Goal: Obtain resource: Download file/media

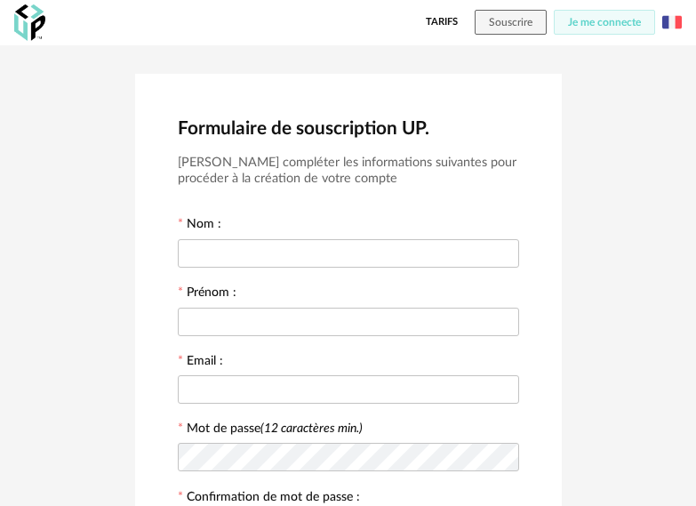
scroll to position [89, 0]
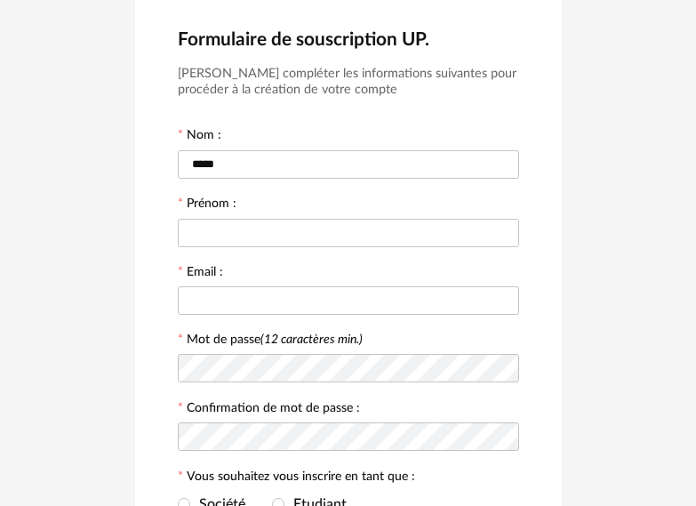
type input "*****"
click at [322, 232] on input "text" at bounding box center [348, 233] width 341 height 28
type input "*****"
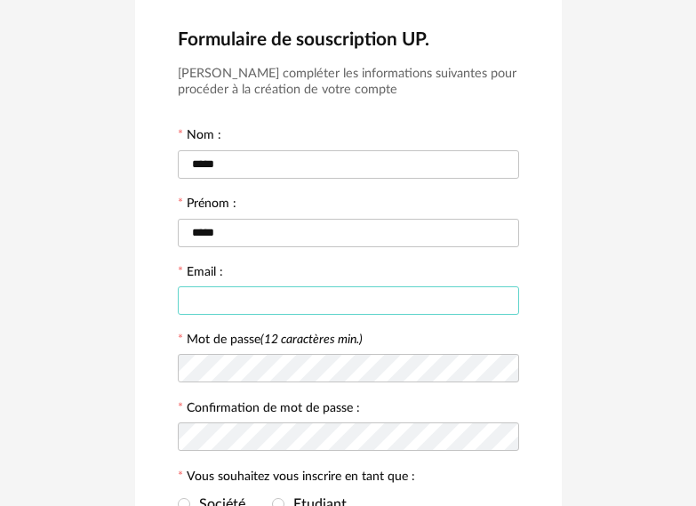
click at [220, 293] on input "text" at bounding box center [348, 300] width 341 height 28
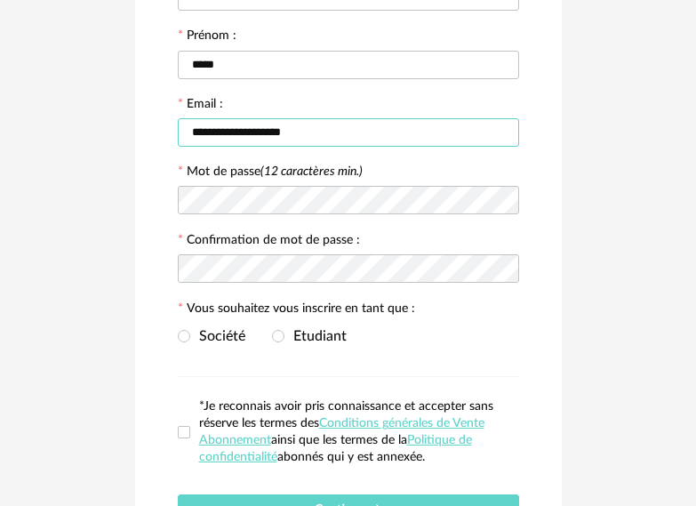
scroll to position [267, 0]
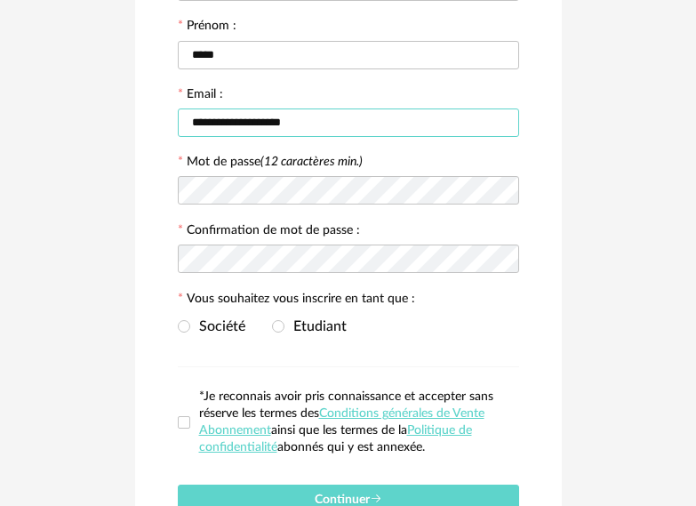
type input "**********"
click at [505, 189] on icon at bounding box center [504, 191] width 22 height 36
click at [335, 333] on span "Etudiant" at bounding box center [316, 326] width 62 height 14
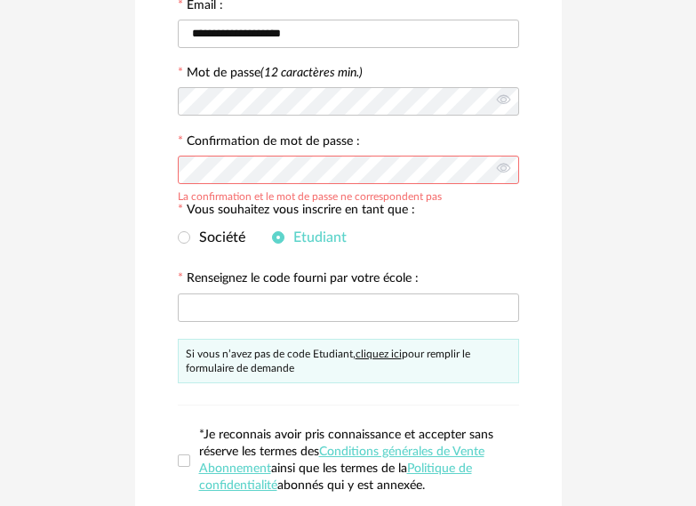
click at [231, 205] on label "Vous souhaitez vous inscrire en tant que :" at bounding box center [296, 212] width 237 height 16
click at [234, 236] on span "Société" at bounding box center [217, 237] width 55 height 14
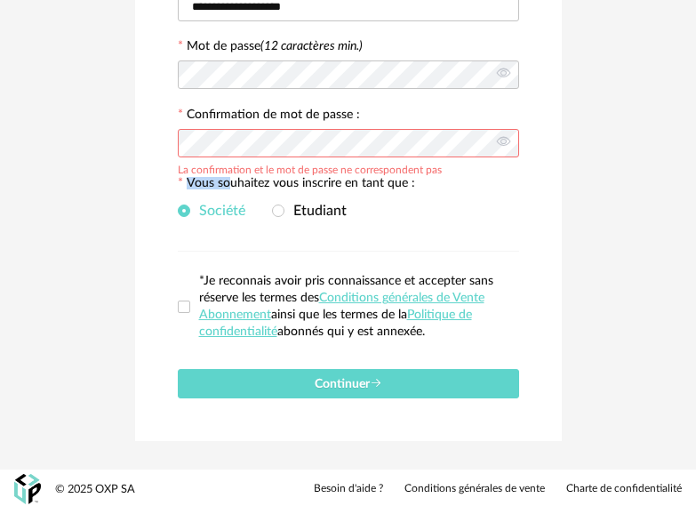
scroll to position [385, 0]
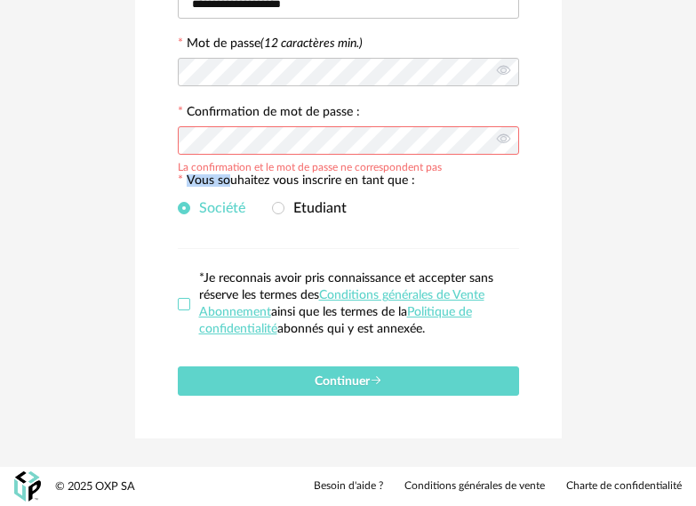
click at [185, 308] on span at bounding box center [184, 304] width 12 height 12
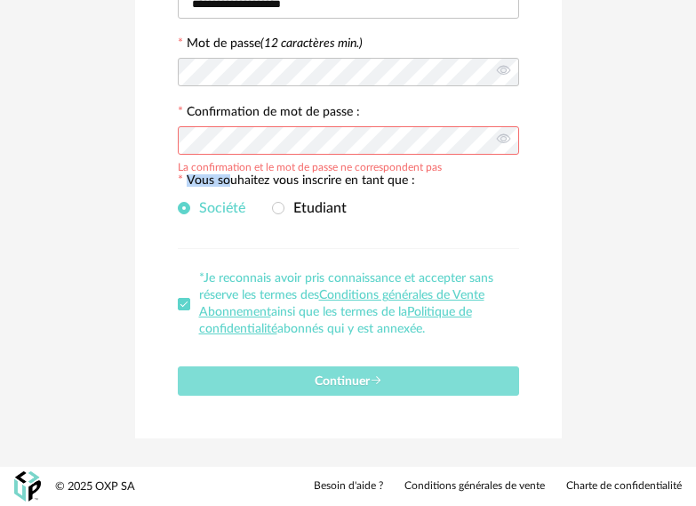
click at [275, 381] on button "Continuer" at bounding box center [348, 380] width 341 height 29
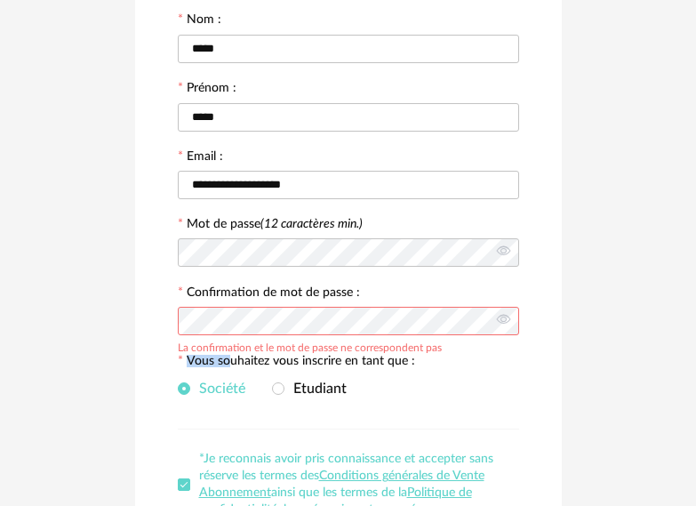
scroll to position [207, 0]
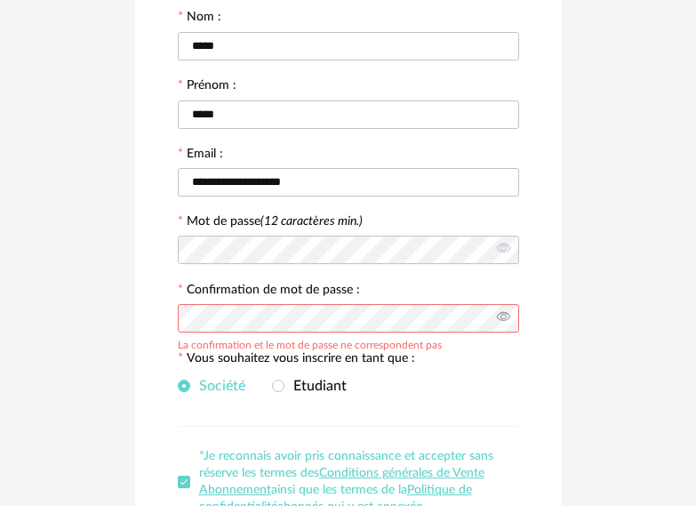
click at [501, 318] on icon at bounding box center [504, 319] width 22 height 36
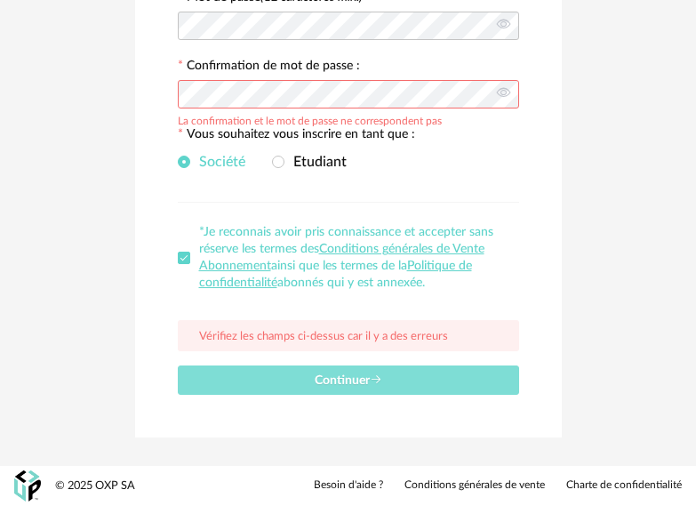
click at [372, 384] on icon "submit" at bounding box center [376, 379] width 12 height 12
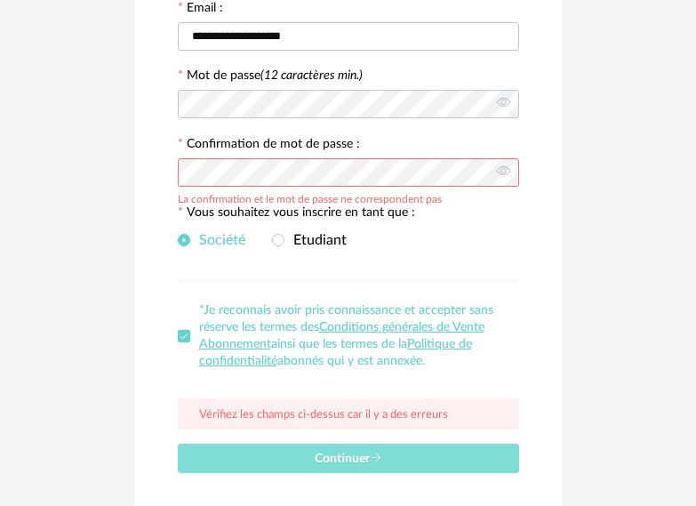
scroll to position [342, 0]
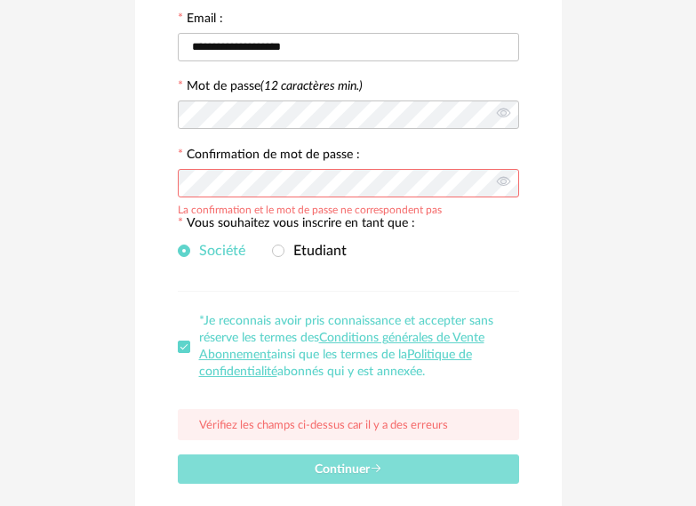
click at [369, 458] on button "Continuer" at bounding box center [348, 468] width 341 height 29
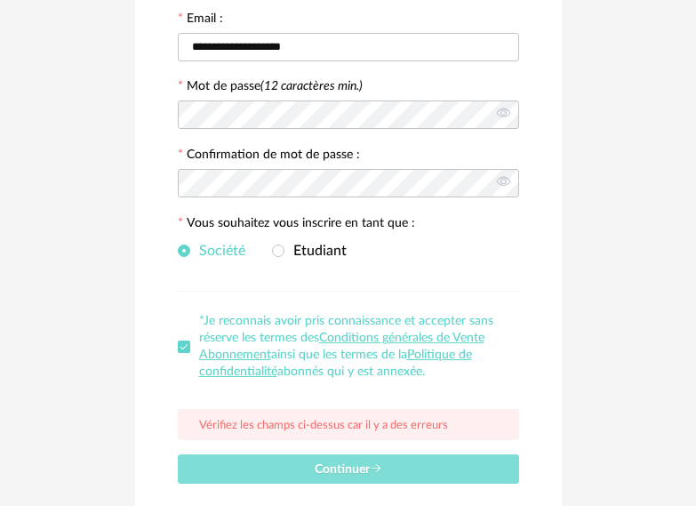
click at [390, 473] on button "Continuer" at bounding box center [348, 468] width 341 height 29
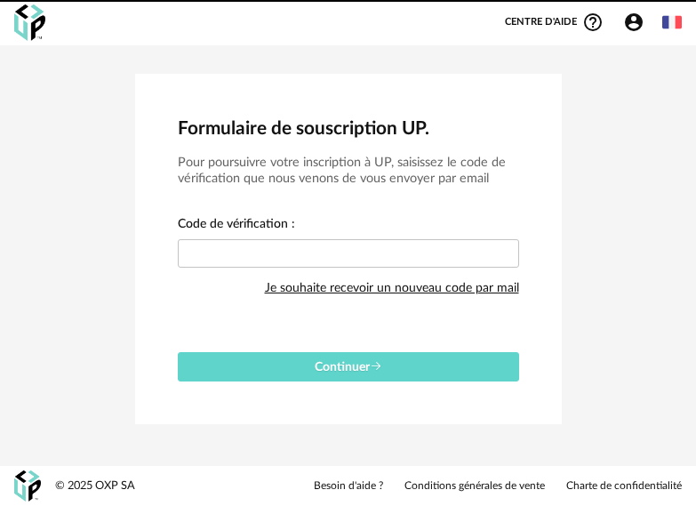
scroll to position [0, 0]
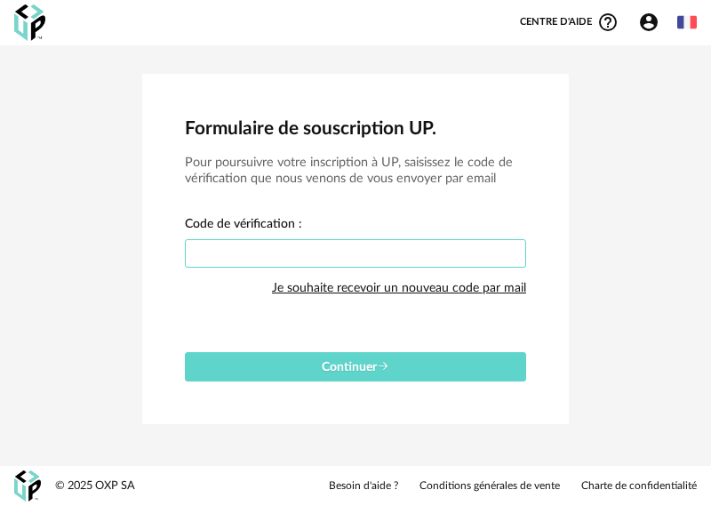
click at [335, 257] on input "text" at bounding box center [355, 253] width 341 height 28
paste input "****"
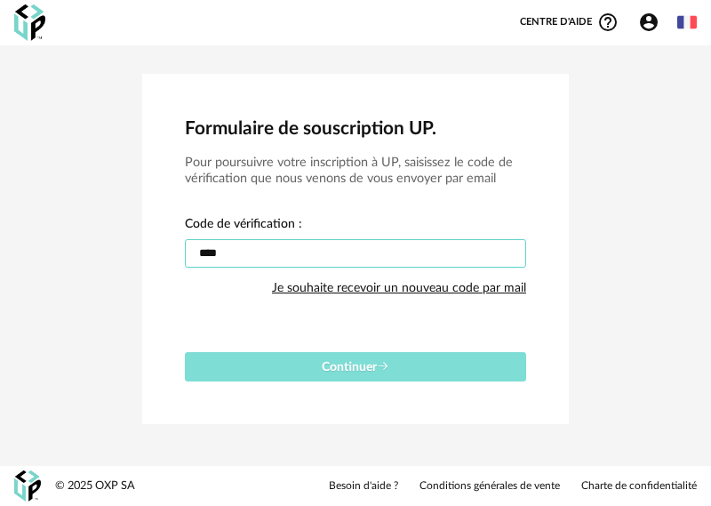
type input "****"
click at [348, 362] on span "Continuer" at bounding box center [356, 367] width 68 height 12
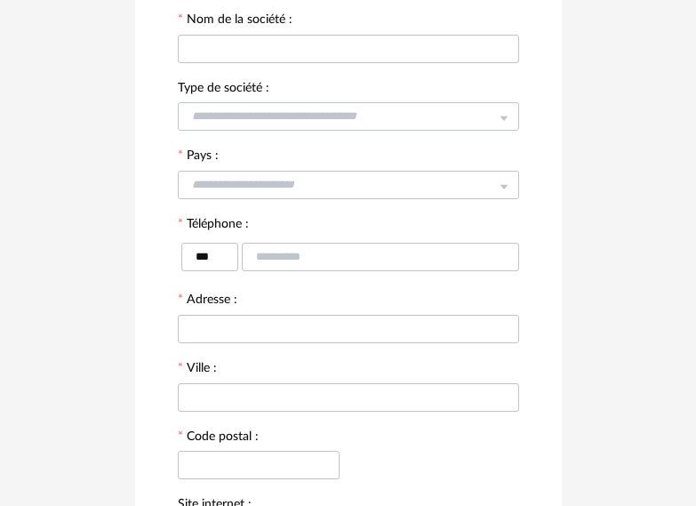
scroll to position [178, 0]
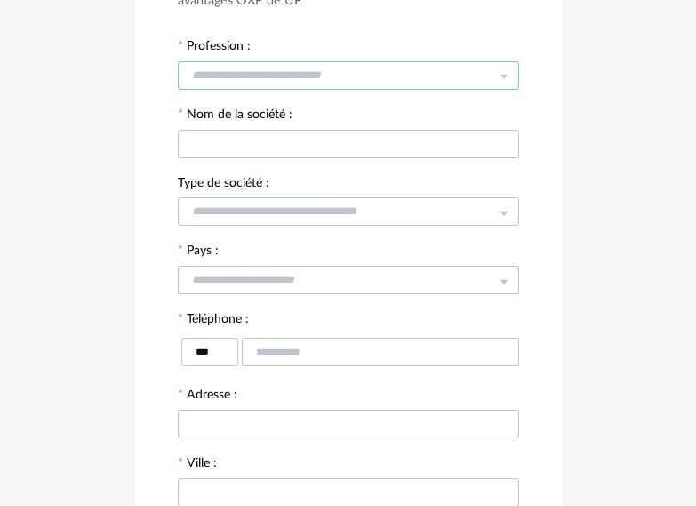
click at [341, 63] on input "text" at bounding box center [348, 75] width 341 height 28
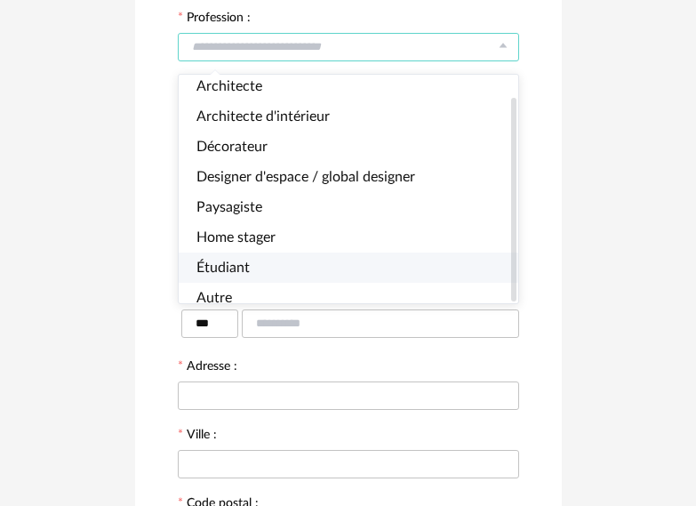
scroll to position [267, 0]
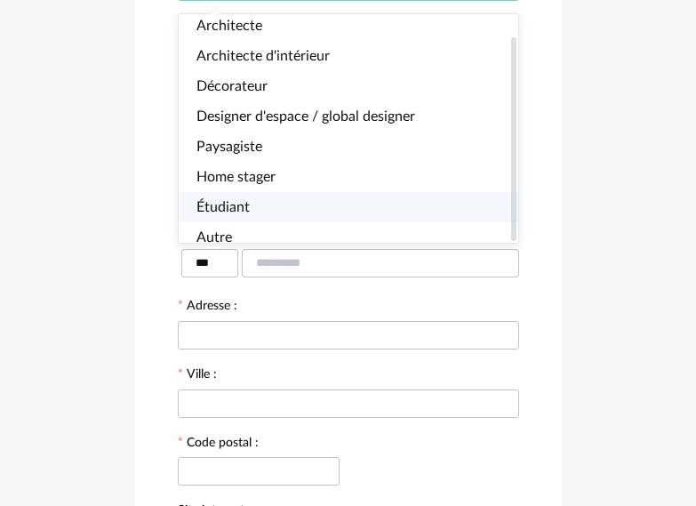
click at [248, 192] on li "Étudiant" at bounding box center [356, 207] width 355 height 30
type input "********"
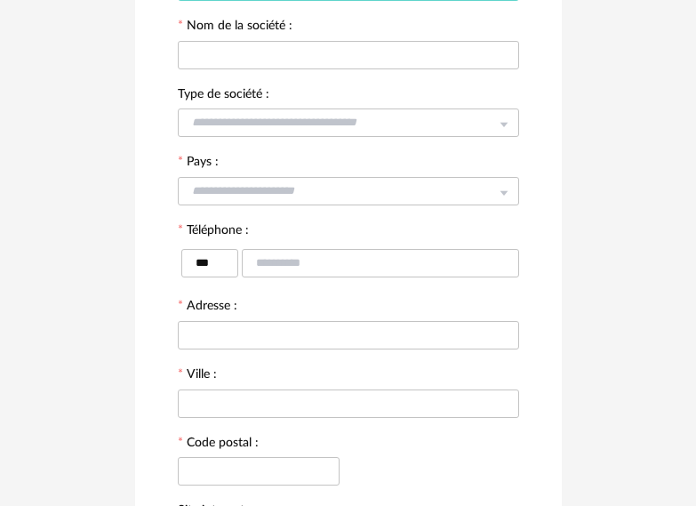
scroll to position [0, 0]
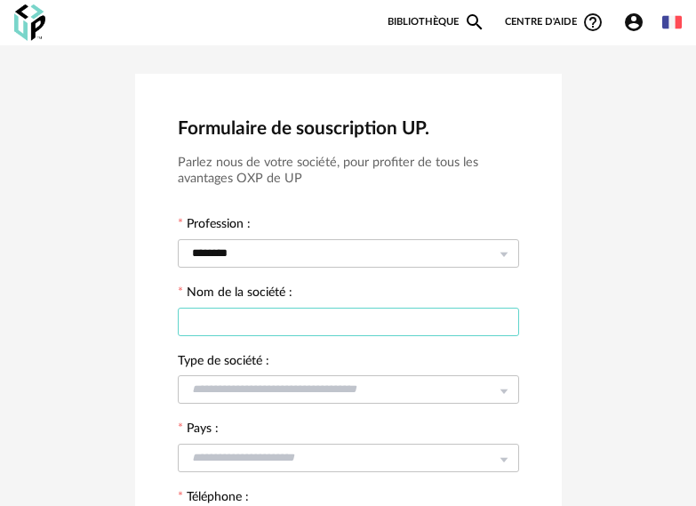
click at [272, 326] on input "text" at bounding box center [348, 322] width 341 height 28
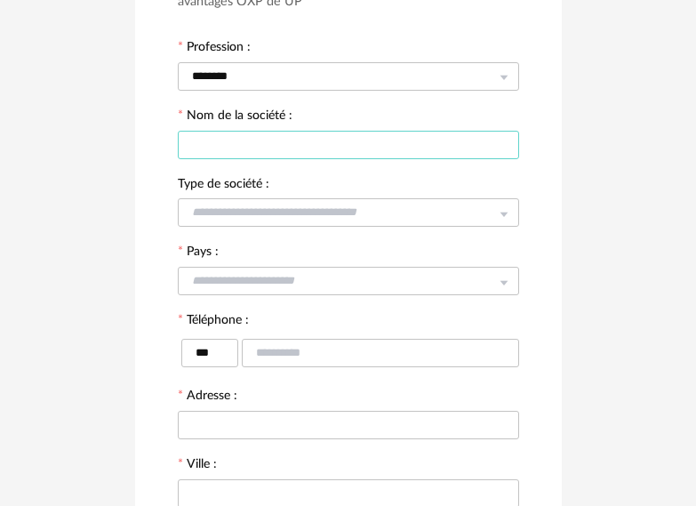
scroll to position [178, 0]
type input "****"
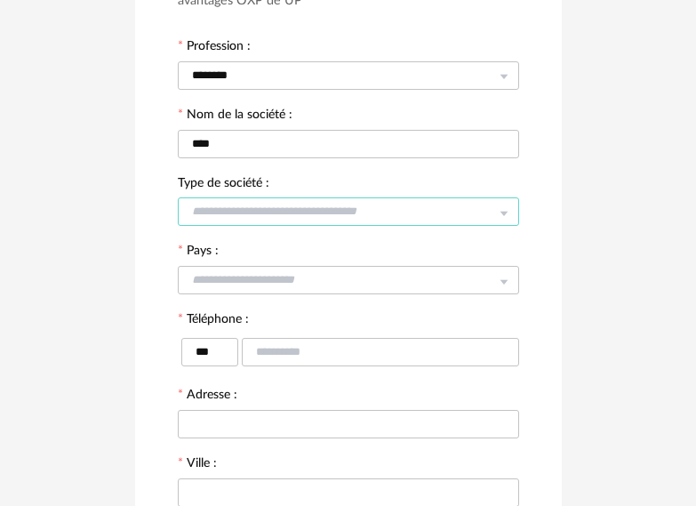
click at [290, 207] on input "text" at bounding box center [348, 211] width 341 height 28
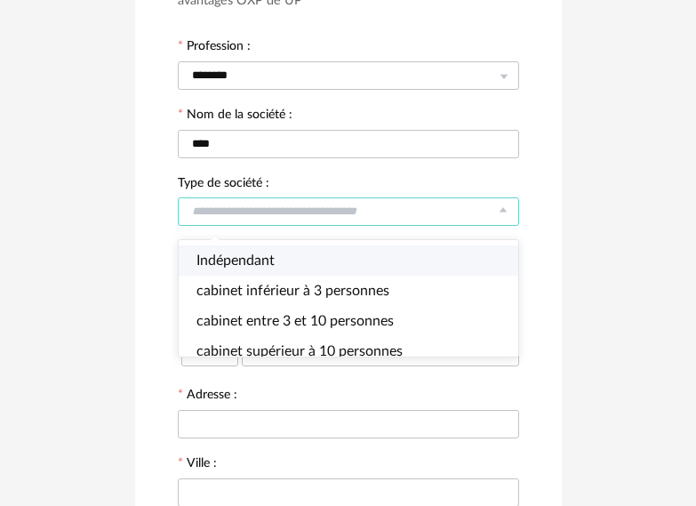
click at [267, 266] on span "Indépendant" at bounding box center [236, 260] width 78 height 14
type input "**********"
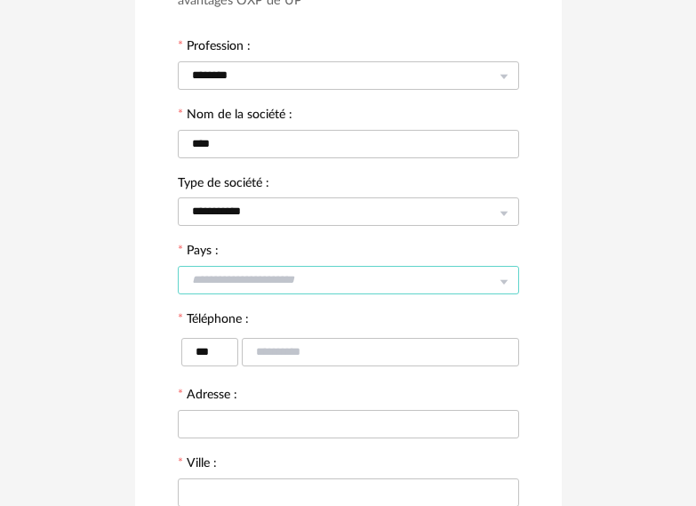
click at [261, 266] on input "text" at bounding box center [348, 280] width 341 height 28
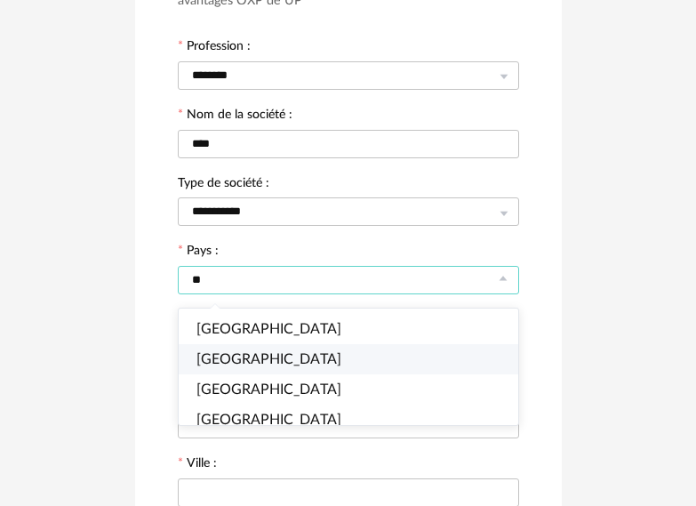
click at [242, 349] on li "Poland" at bounding box center [356, 359] width 355 height 30
type input "******"
type input "***"
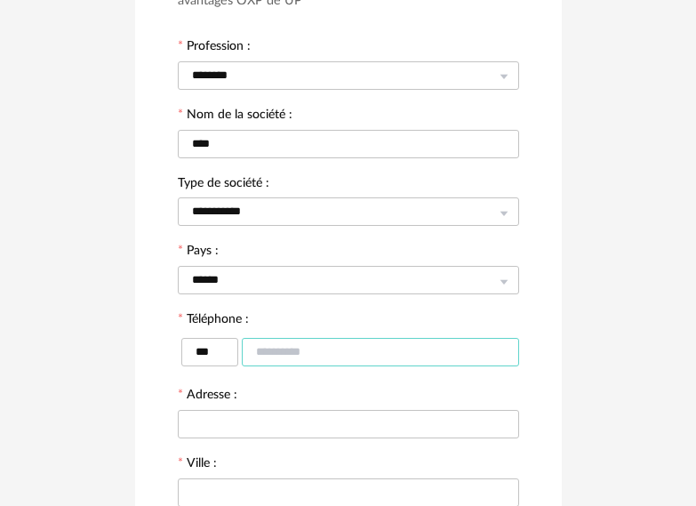
click at [285, 355] on input "text" at bounding box center [380, 352] width 277 height 28
type input "*********"
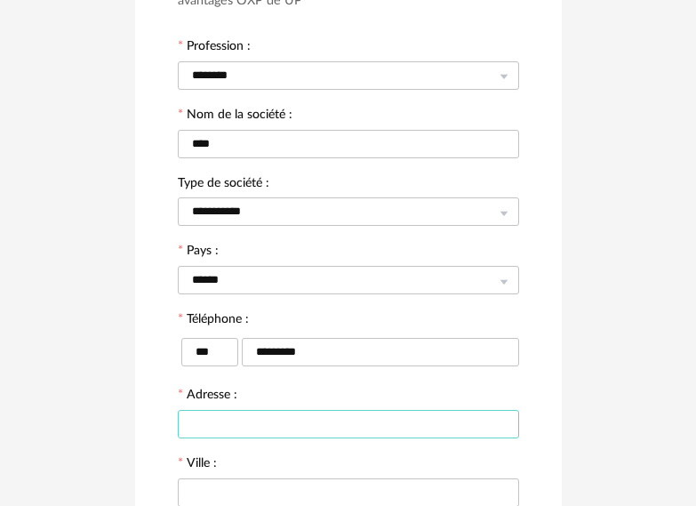
click at [293, 411] on input "text" at bounding box center [348, 424] width 341 height 28
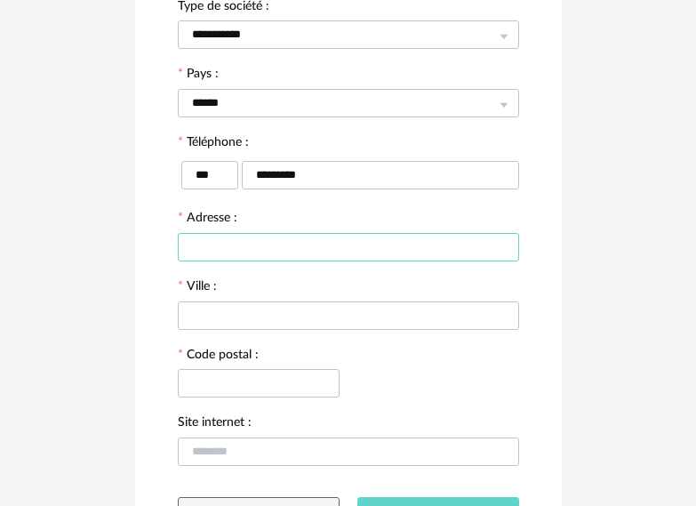
scroll to position [356, 0]
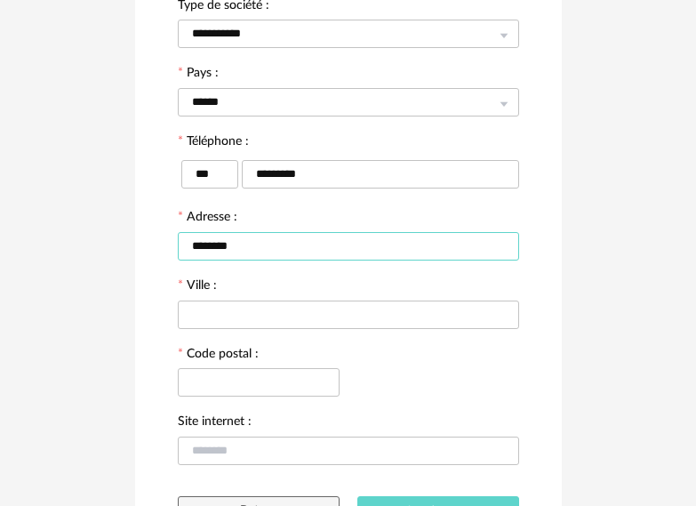
type input "*******"
type input "**********"
click at [294, 334] on form "**********" at bounding box center [348, 162] width 341 height 727
click at [293, 330] on div at bounding box center [348, 314] width 341 height 36
click at [293, 329] on div at bounding box center [348, 314] width 341 height 36
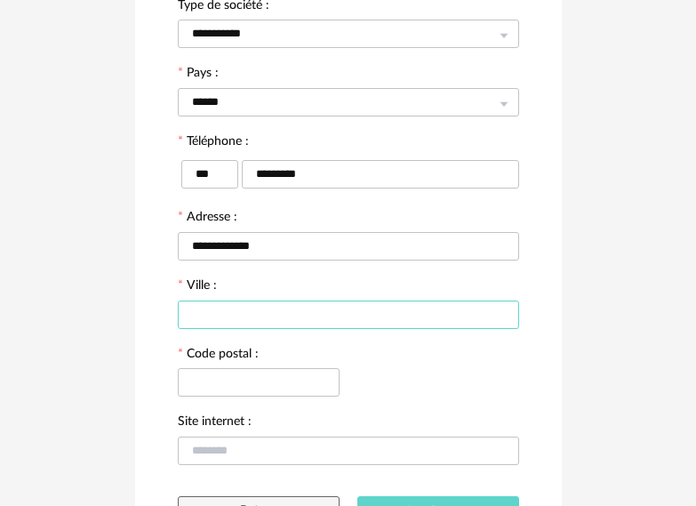
click at [295, 326] on input "text" at bounding box center [348, 315] width 341 height 28
type input "***"
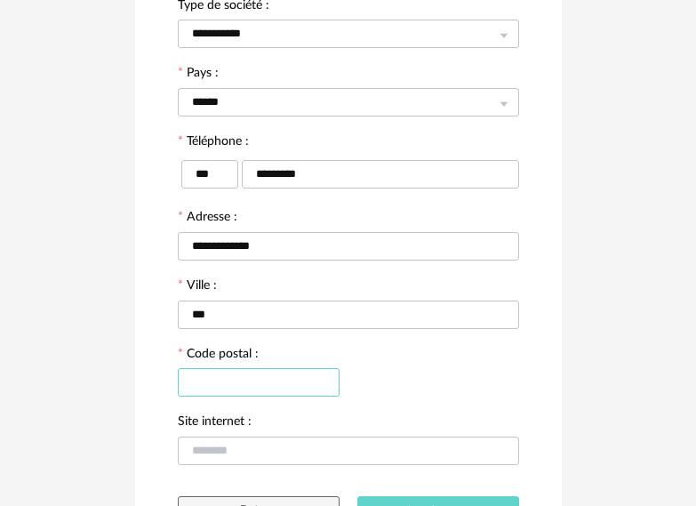
click at [268, 386] on input "text" at bounding box center [259, 382] width 162 height 28
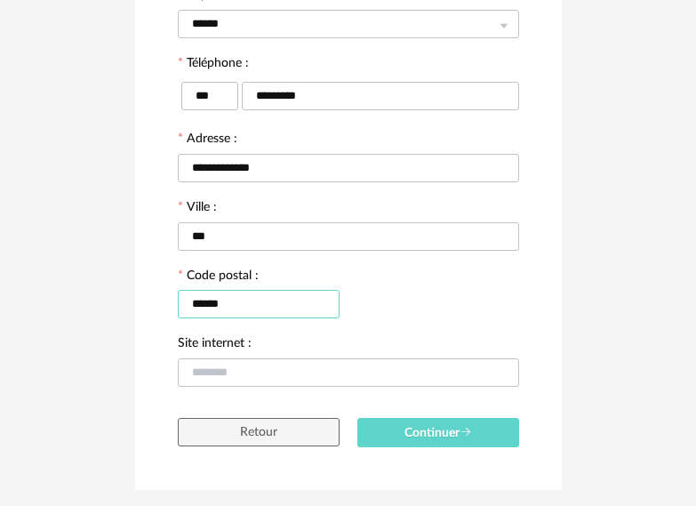
scroll to position [445, 0]
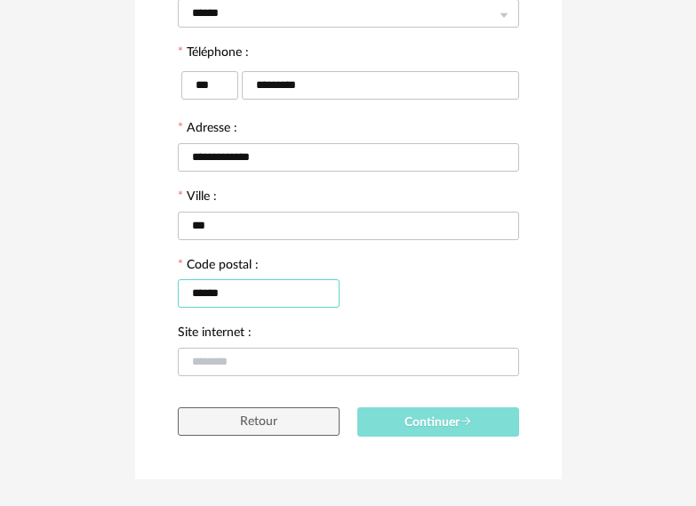
type input "******"
click at [406, 407] on button "Continuer" at bounding box center [438, 421] width 162 height 29
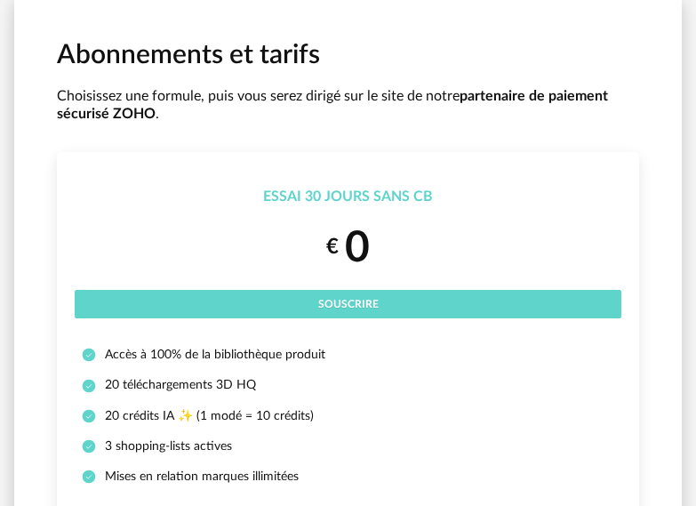
scroll to position [89, 0]
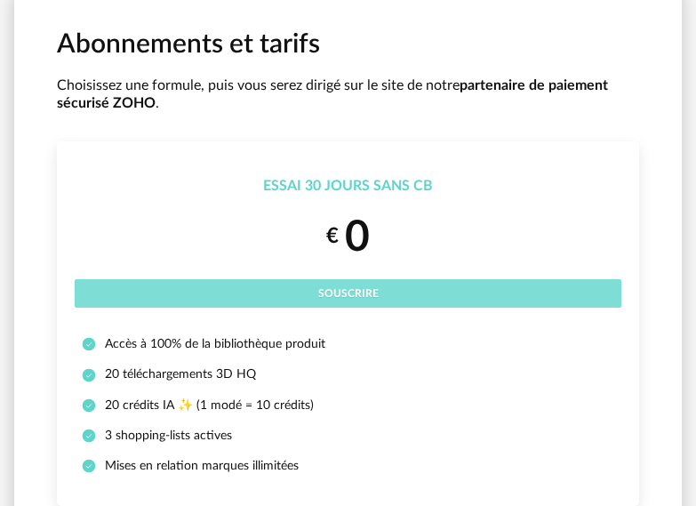
click at [393, 289] on button "Souscrire" at bounding box center [348, 293] width 547 height 28
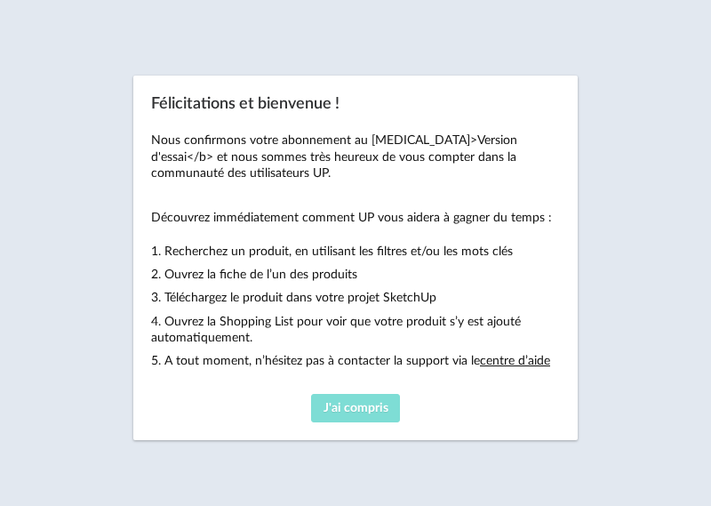
click at [357, 400] on button "J'ai compris" at bounding box center [355, 408] width 89 height 28
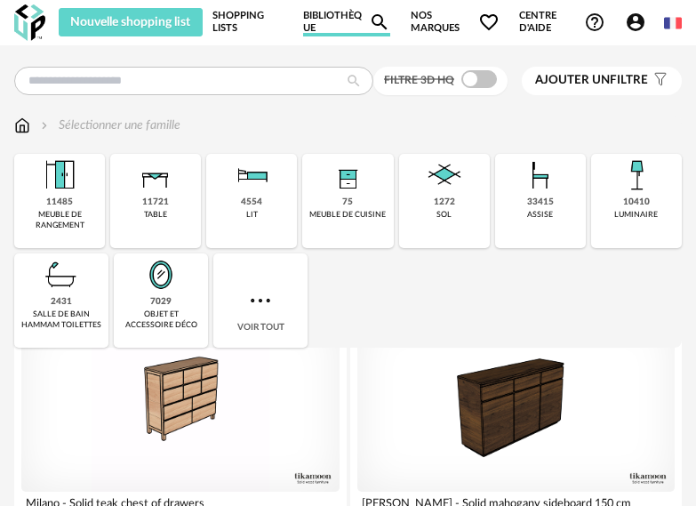
click at [676, 29] on img at bounding box center [673, 23] width 18 height 18
click at [638, 76] on li "English" at bounding box center [627, 68] width 100 height 32
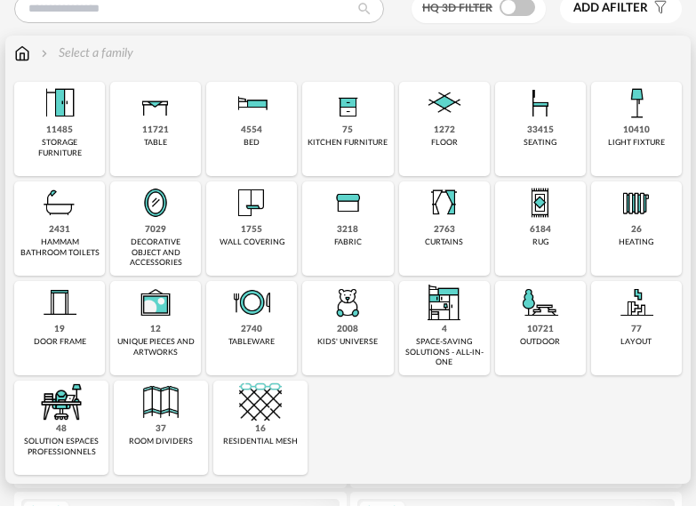
scroll to position [89, 0]
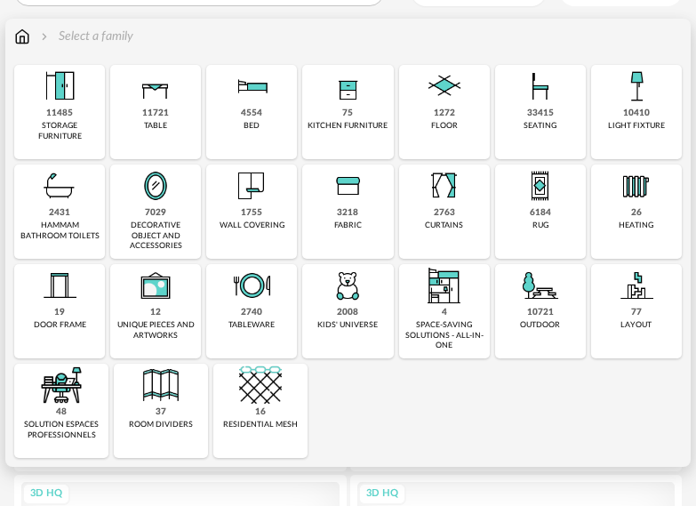
click at [157, 227] on div "decorative object and accessories" at bounding box center [156, 236] width 80 height 30
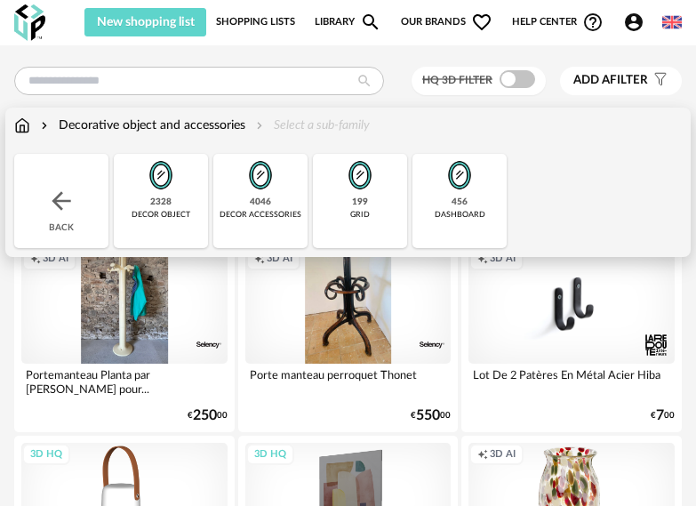
click at [272, 219] on div "decor accessories" at bounding box center [261, 215] width 82 height 10
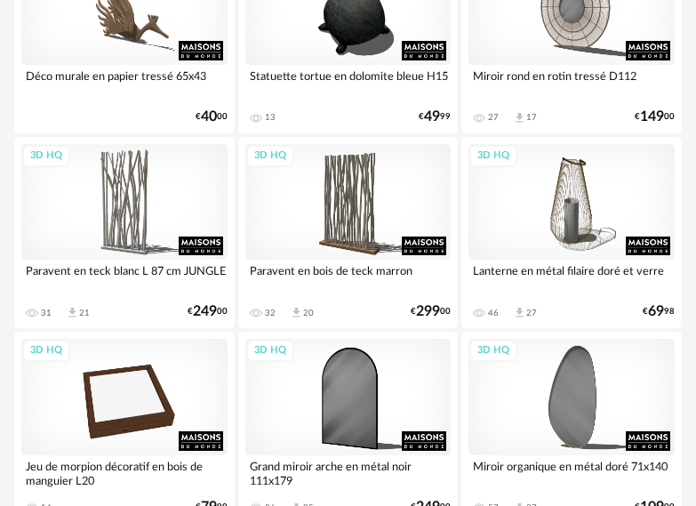
scroll to position [4918, 0]
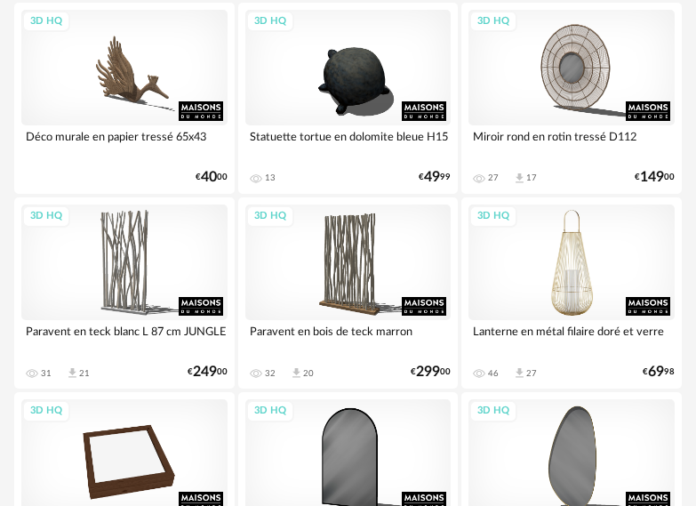
click at [557, 249] on div "3D HQ" at bounding box center [572, 263] width 206 height 116
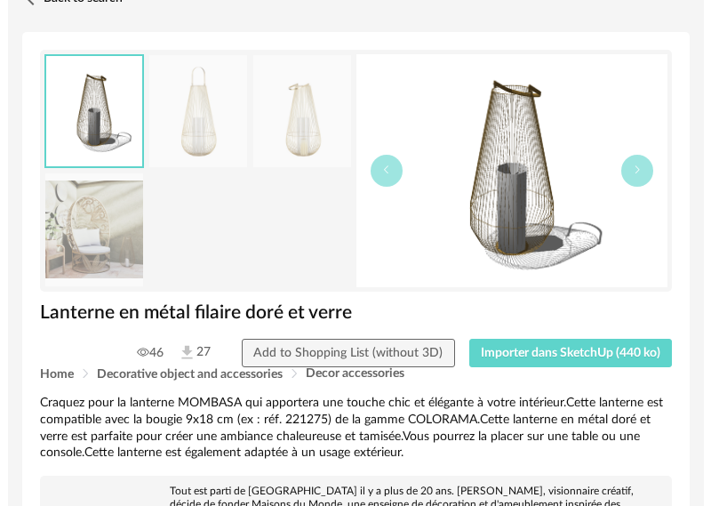
scroll to position [89, 0]
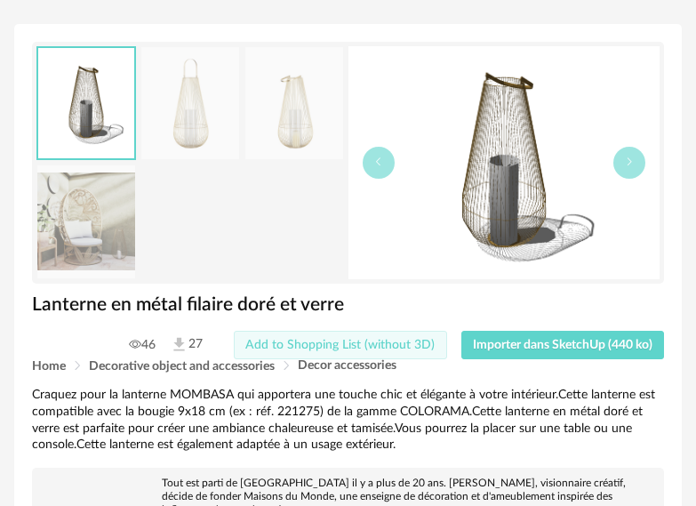
click at [399, 341] on span "Add to Shopping List (without 3D)" at bounding box center [339, 345] width 189 height 12
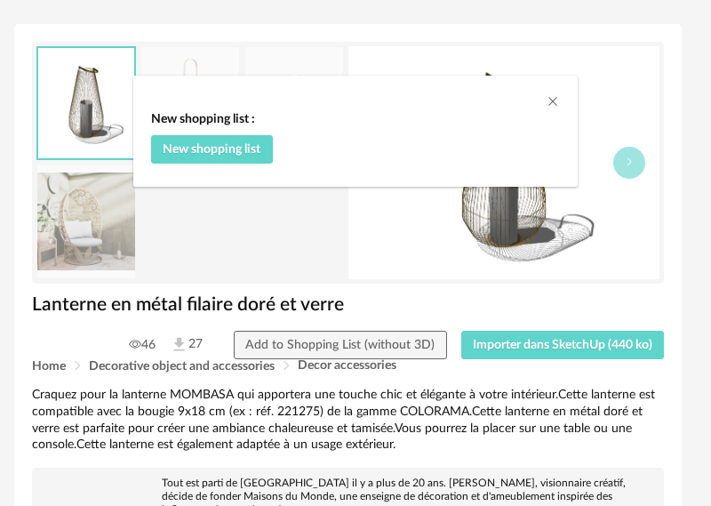
click at [564, 111] on div "New shopping list : New shopping list" at bounding box center [355, 144] width 445 height 84
click at [572, 109] on div "New shopping list : New shopping list" at bounding box center [355, 144] width 445 height 84
click at [557, 100] on div "dialog" at bounding box center [355, 89] width 445 height 27
click at [553, 100] on icon "Close" at bounding box center [553, 101] width 14 height 14
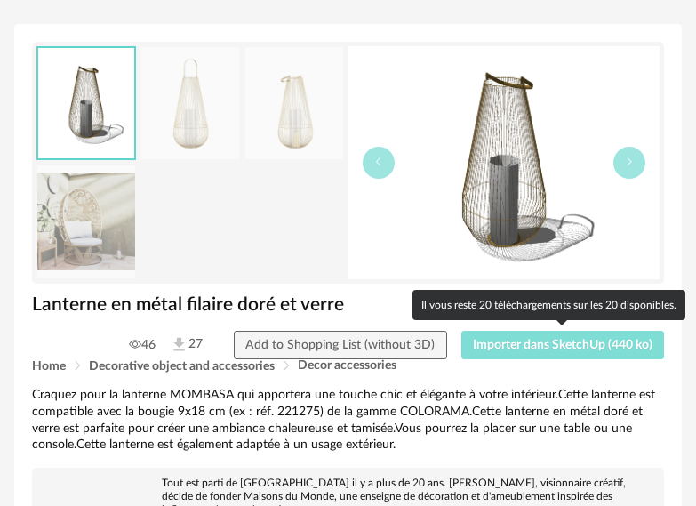
click at [546, 357] on button "Importer dans SketchUp (440 ko)" at bounding box center [564, 345] width 204 height 28
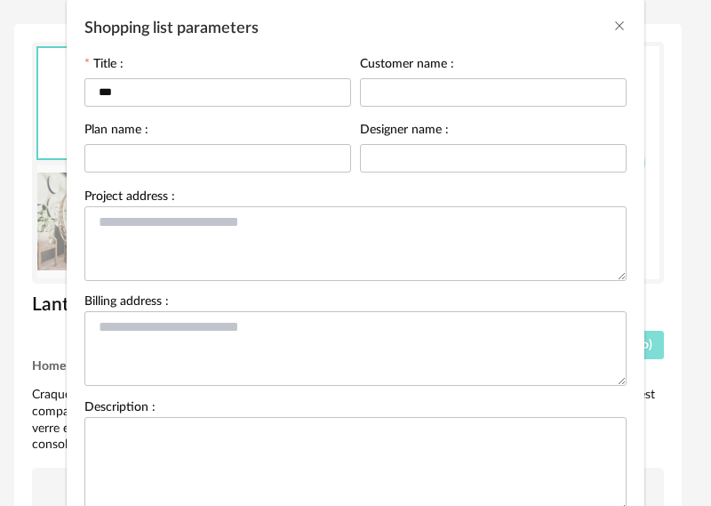
scroll to position [0, 0]
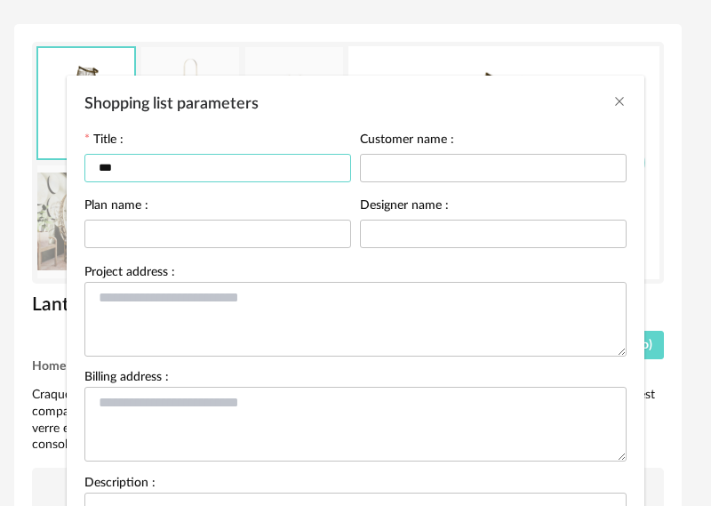
click at [208, 178] on input "***" at bounding box center [217, 168] width 267 height 28
click at [180, 173] on input "*********" at bounding box center [217, 168] width 267 height 28
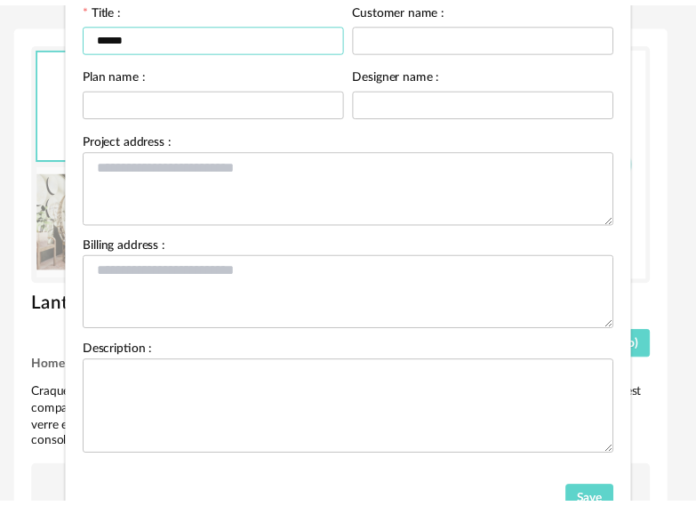
scroll to position [205, 0]
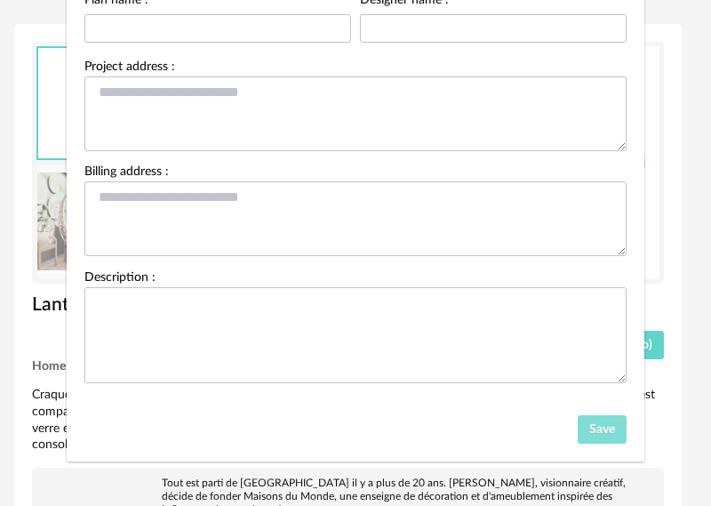
type input "******"
click at [578, 435] on button "Save" at bounding box center [603, 429] width 50 height 28
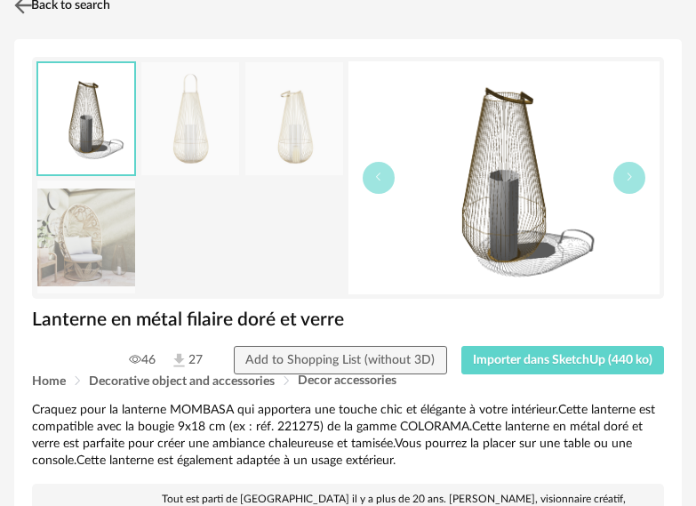
click at [26, 1] on img at bounding box center [24, 6] width 26 height 26
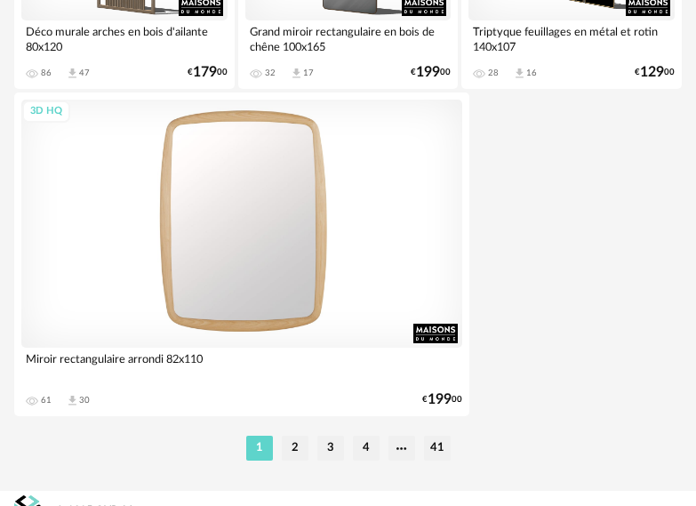
scroll to position [6624, 0]
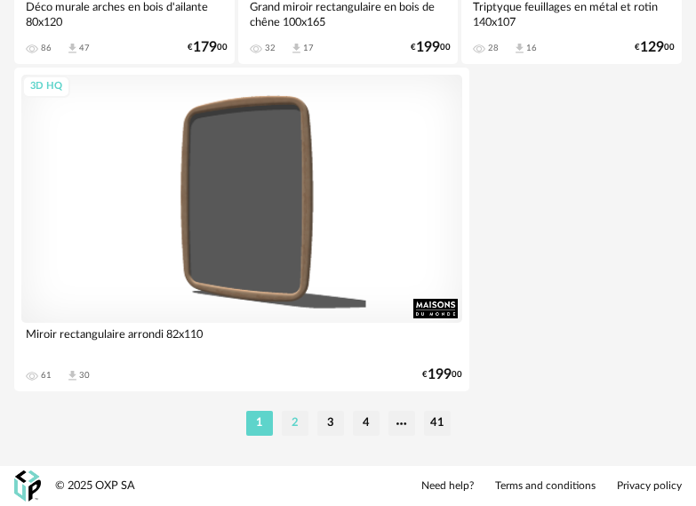
click at [293, 414] on li "2" at bounding box center [295, 423] width 27 height 25
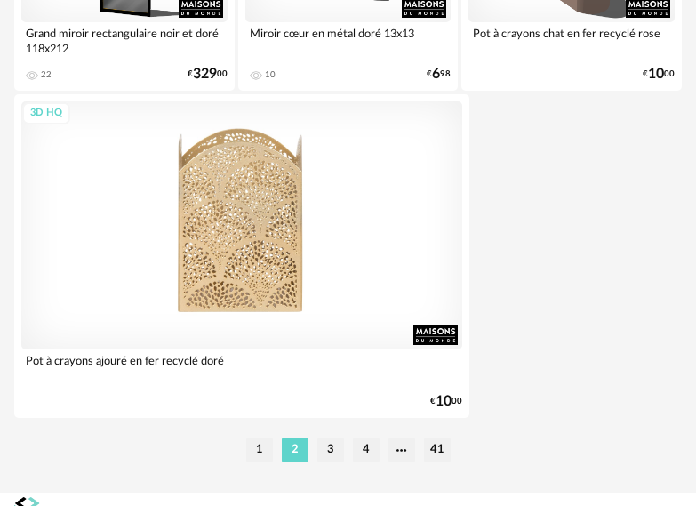
scroll to position [6624, 0]
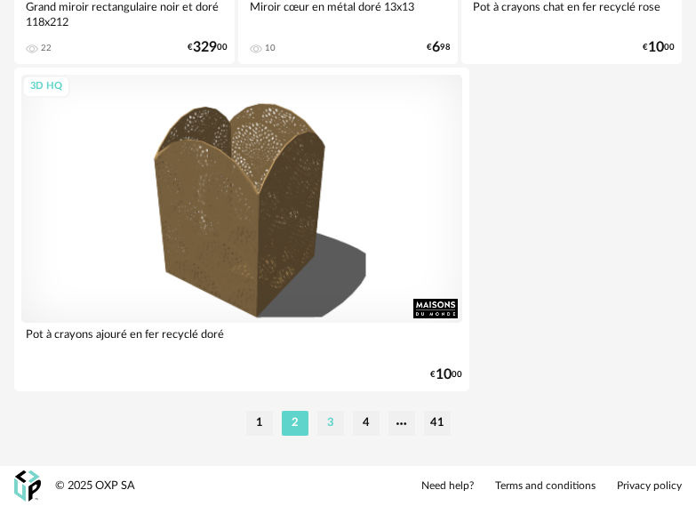
click at [332, 419] on li "3" at bounding box center [330, 423] width 27 height 25
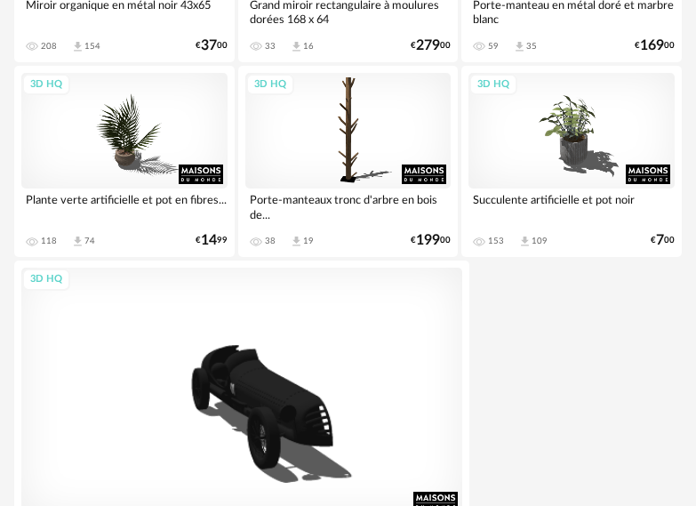
scroll to position [6492, 0]
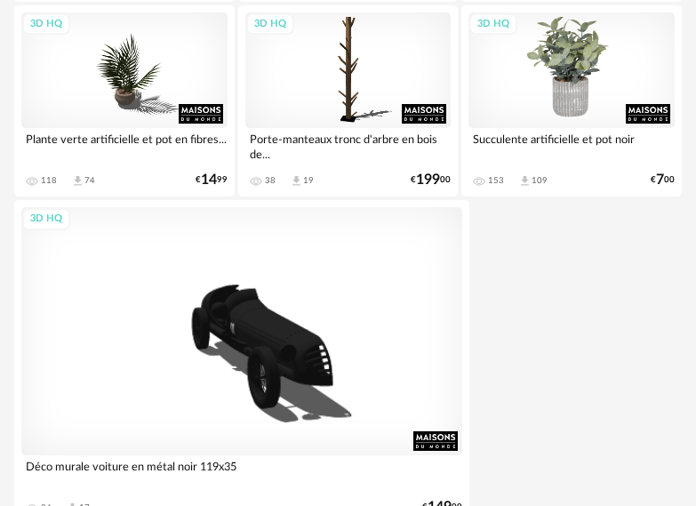
click at [562, 112] on div "3D HQ" at bounding box center [572, 70] width 206 height 116
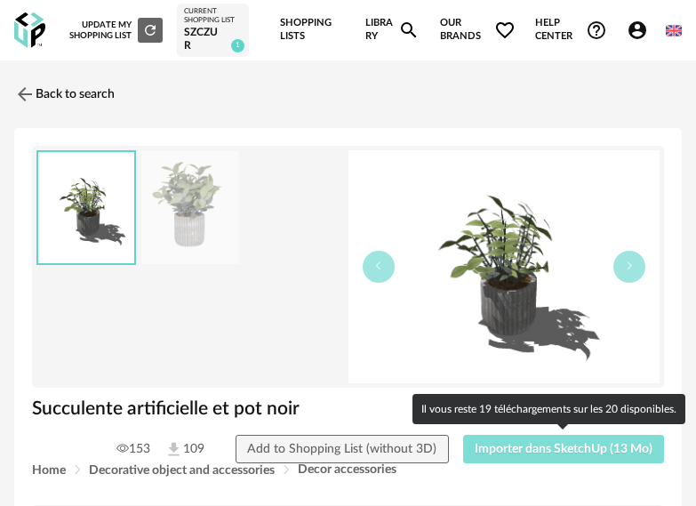
click at [534, 448] on span "Importer dans SketchUp (13 Mo)" at bounding box center [564, 449] width 178 height 12
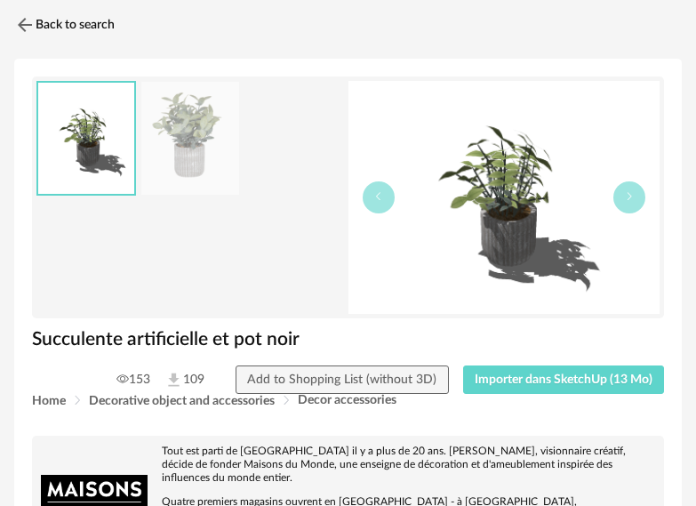
scroll to position [89, 0]
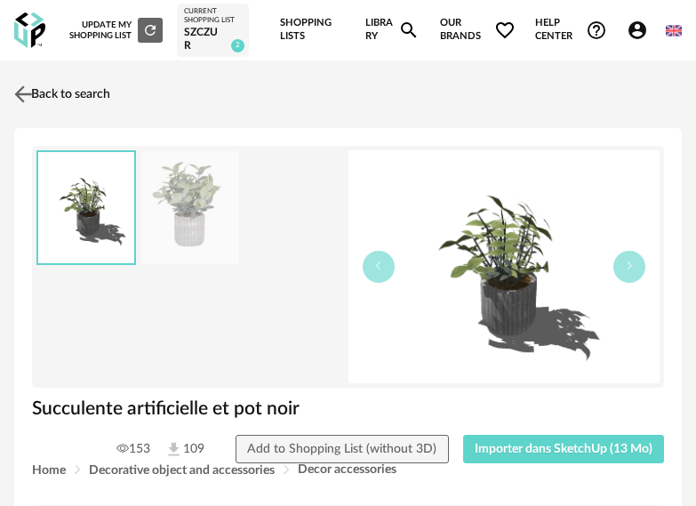
click at [46, 88] on link "Back to search" at bounding box center [60, 94] width 100 height 39
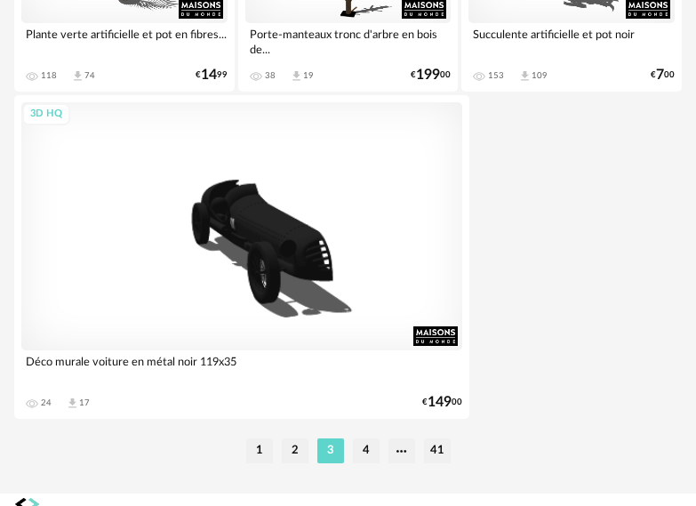
scroll to position [6624, 0]
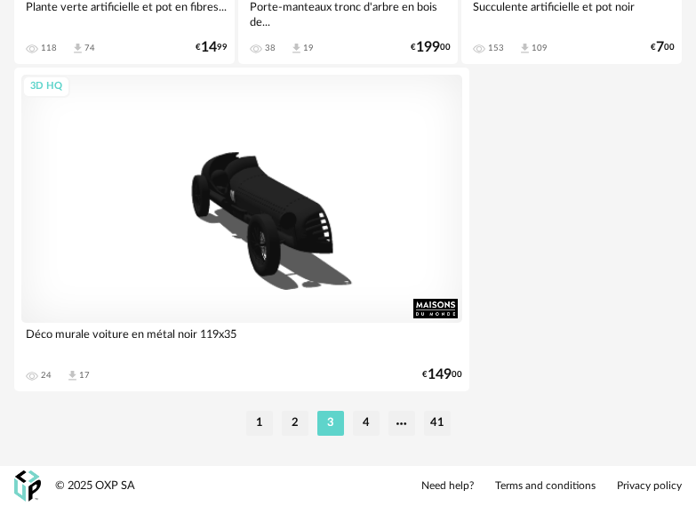
click at [362, 414] on li "4" at bounding box center [366, 423] width 27 height 25
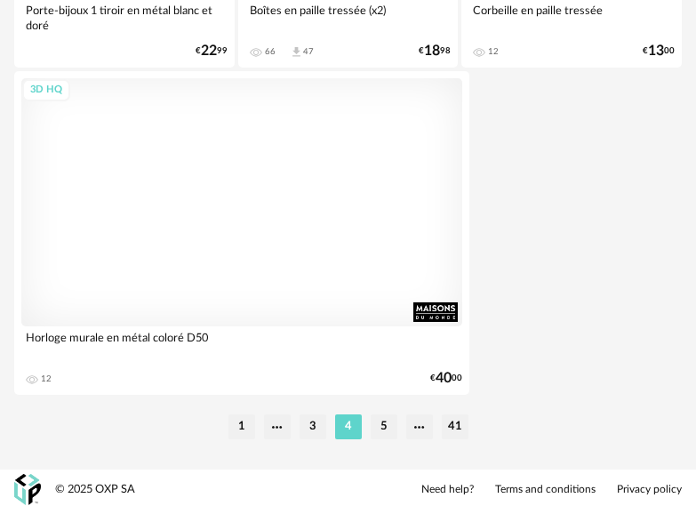
scroll to position [6624, 0]
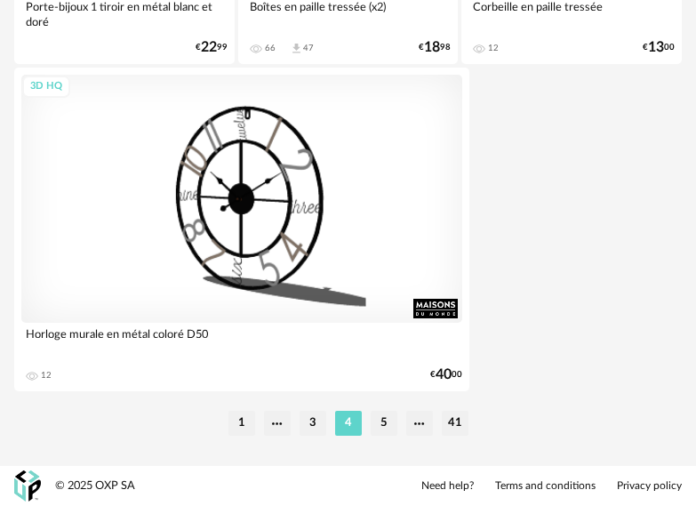
click at [387, 419] on li "5" at bounding box center [384, 423] width 27 height 25
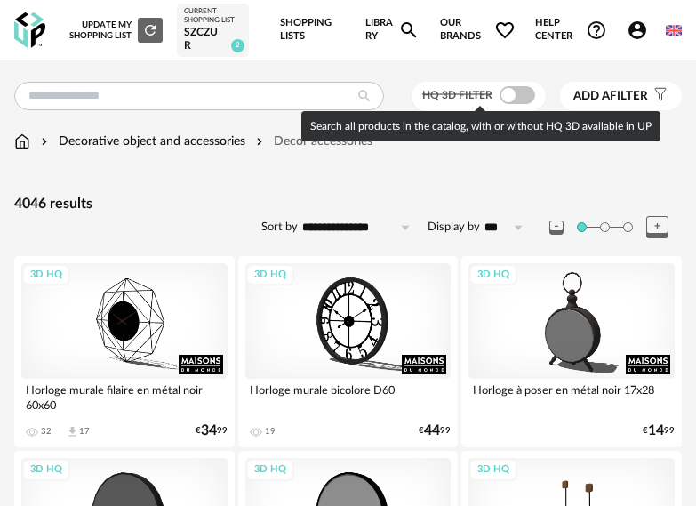
click at [509, 93] on span at bounding box center [518, 95] width 36 height 18
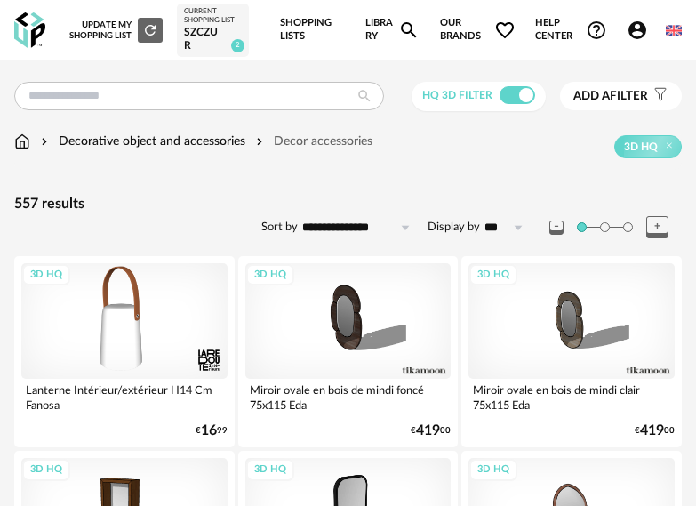
click at [596, 99] on span "Add a" at bounding box center [592, 96] width 36 height 12
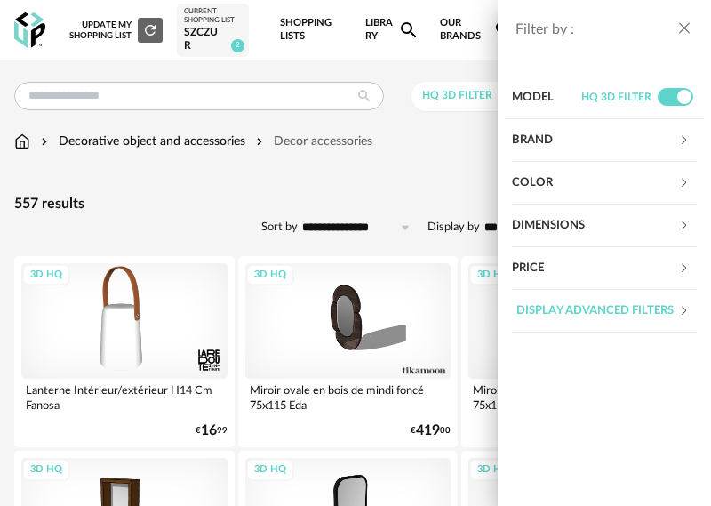
click at [606, 137] on div "Brand" at bounding box center [595, 140] width 166 height 43
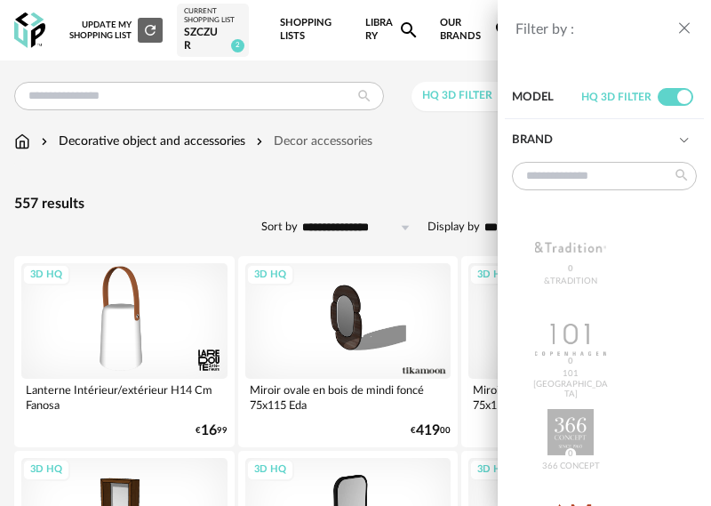
click at [606, 137] on div "Brand" at bounding box center [595, 140] width 166 height 43
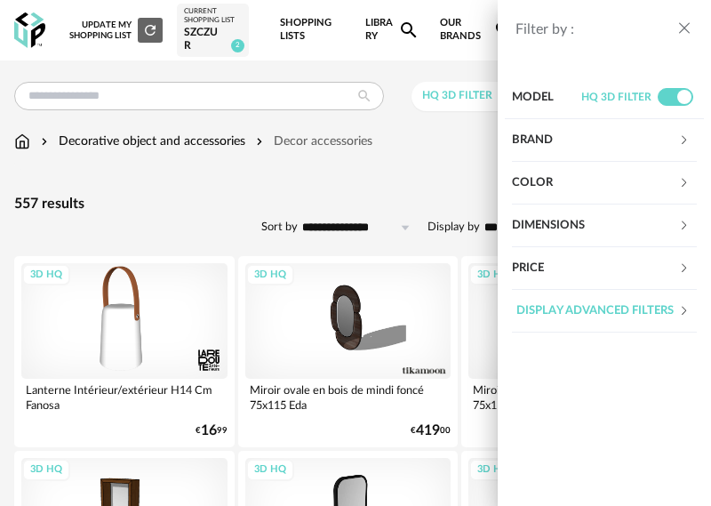
click at [401, 142] on div "Filter by : Model HQ 3D filter Brand &tradition 0 101 Copenhagen 0 366 Concept …" at bounding box center [355, 253] width 711 height 506
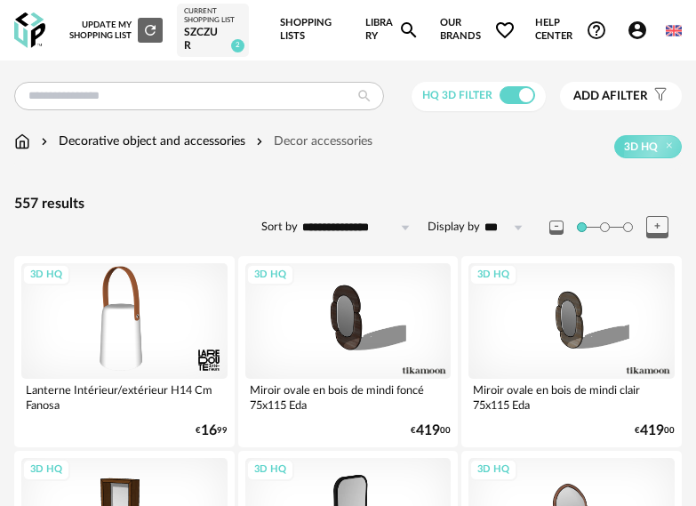
click at [611, 221] on div at bounding box center [616, 227] width 132 height 22
click at [649, 230] on icon at bounding box center [657, 227] width 22 height 22
click at [658, 225] on icon at bounding box center [657, 227] width 22 height 22
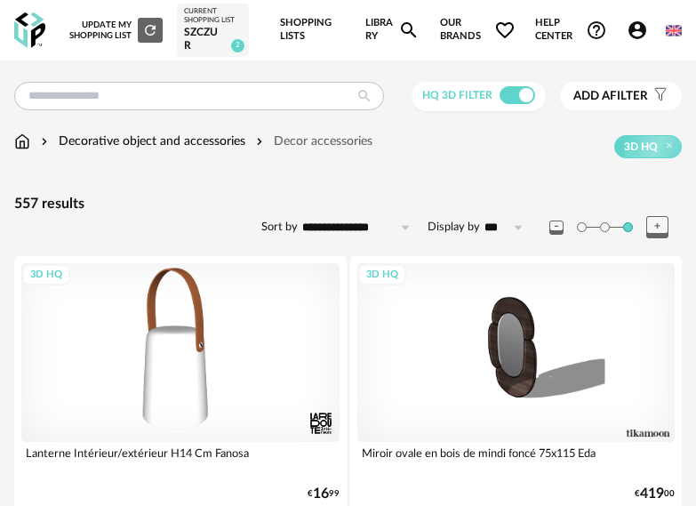
click at [552, 224] on icon at bounding box center [557, 228] width 14 height 14
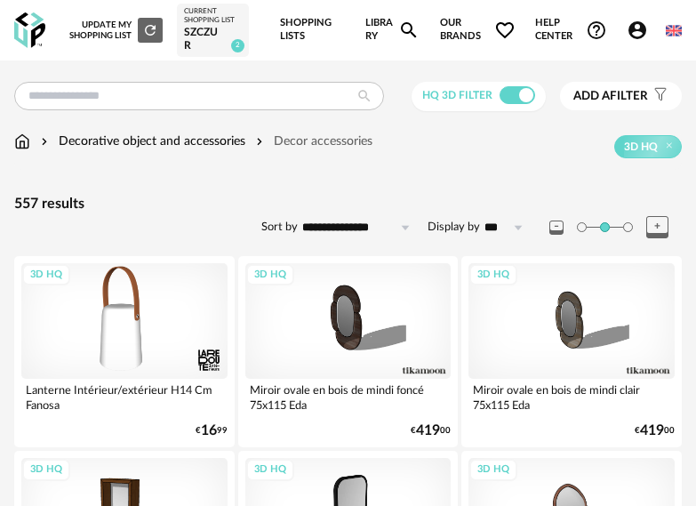
click at [552, 224] on icon at bounding box center [557, 228] width 14 height 14
click at [482, 223] on input "***" at bounding box center [506, 227] width 53 height 28
click at [493, 229] on input "***" at bounding box center [506, 227] width 53 height 28
click at [389, 228] on input "**********" at bounding box center [359, 227] width 123 height 28
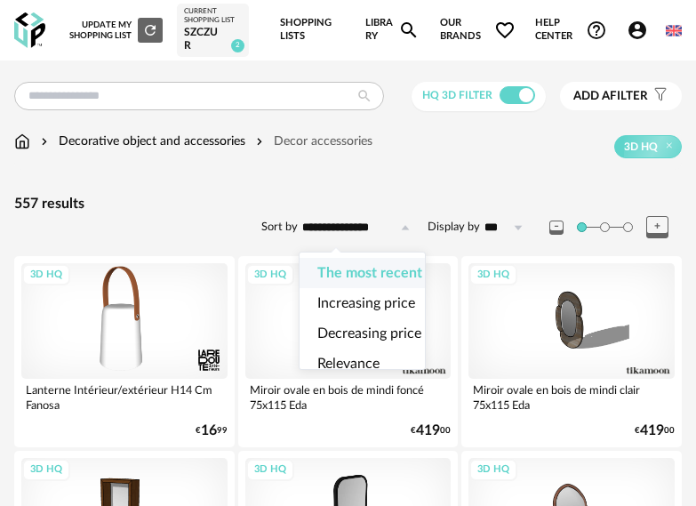
click at [351, 197] on div "557 results" at bounding box center [348, 204] width 668 height 19
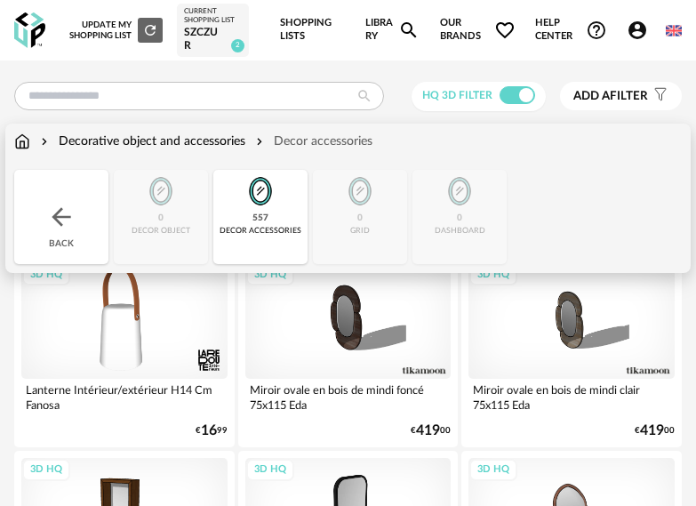
click at [34, 143] on div "Decorative object and accessories Decor accessories" at bounding box center [193, 141] width 358 height 18
click at [27, 143] on img at bounding box center [22, 141] width 16 height 18
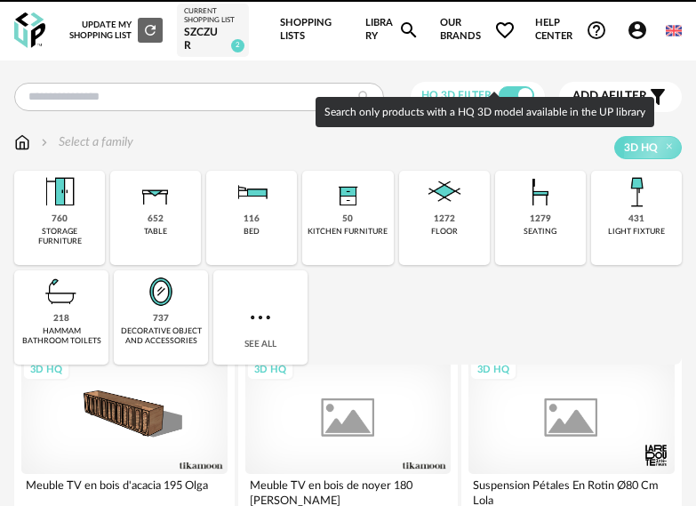
click at [507, 94] on span at bounding box center [517, 95] width 36 height 18
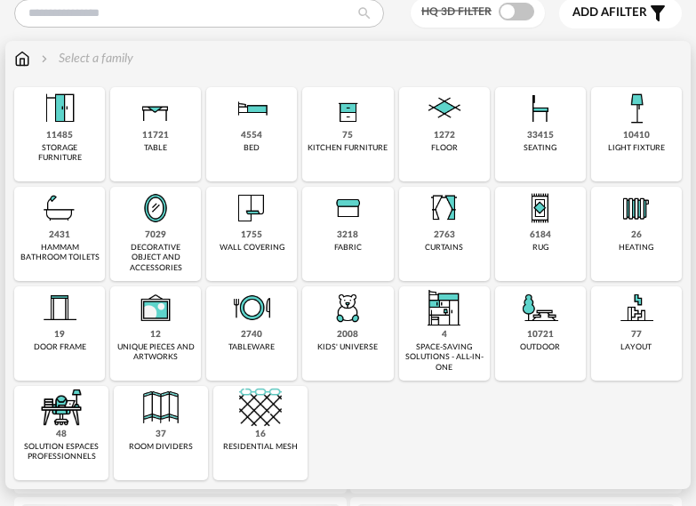
scroll to position [89, 0]
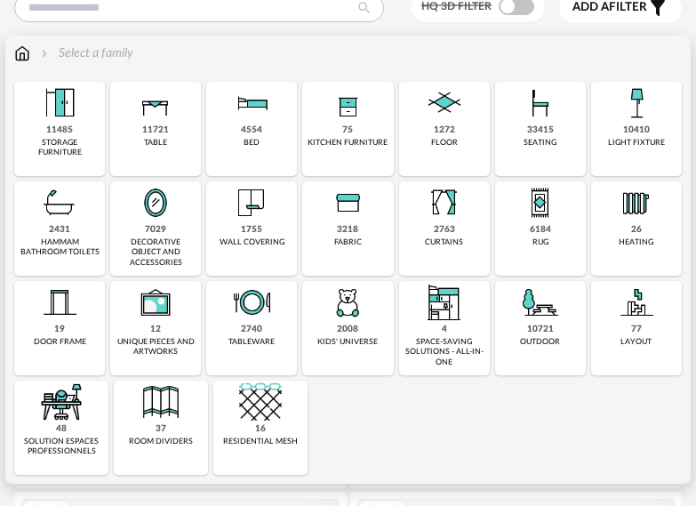
click at [532, 325] on div "10721" at bounding box center [540, 330] width 27 height 12
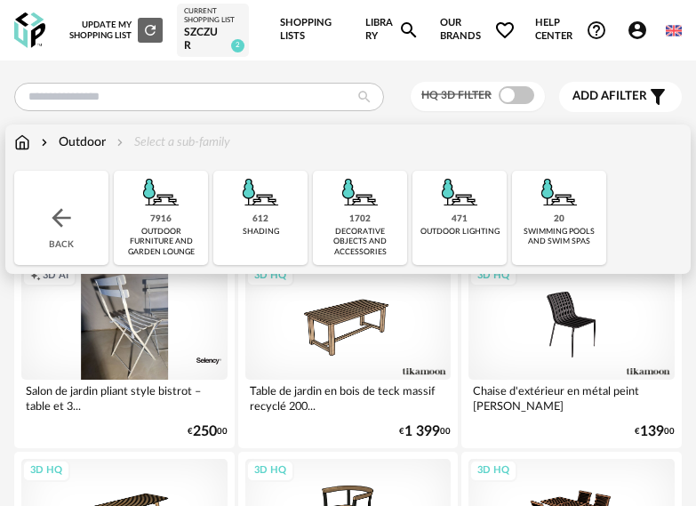
click at [539, 215] on div "20 swimming pools and swim spas" at bounding box center [559, 218] width 94 height 94
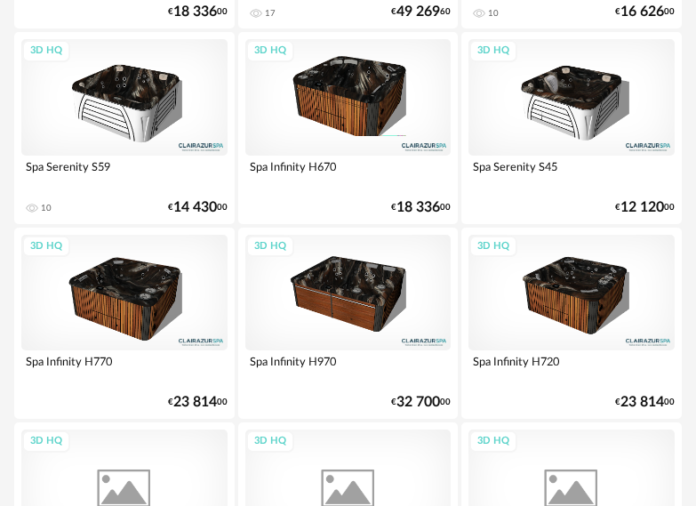
scroll to position [711, 0]
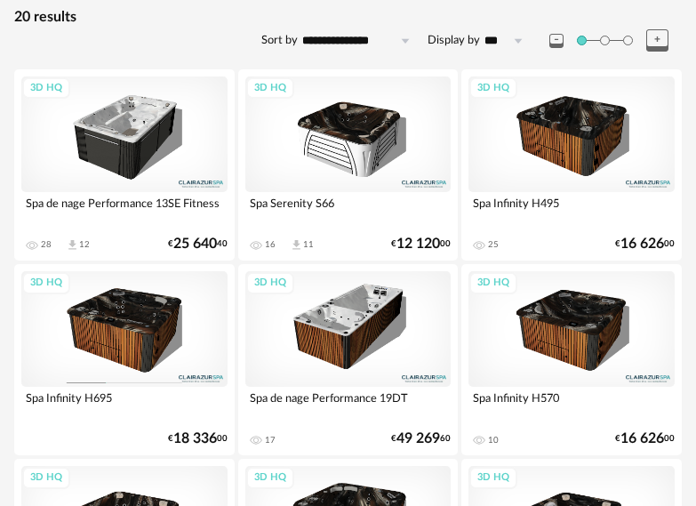
scroll to position [180, 0]
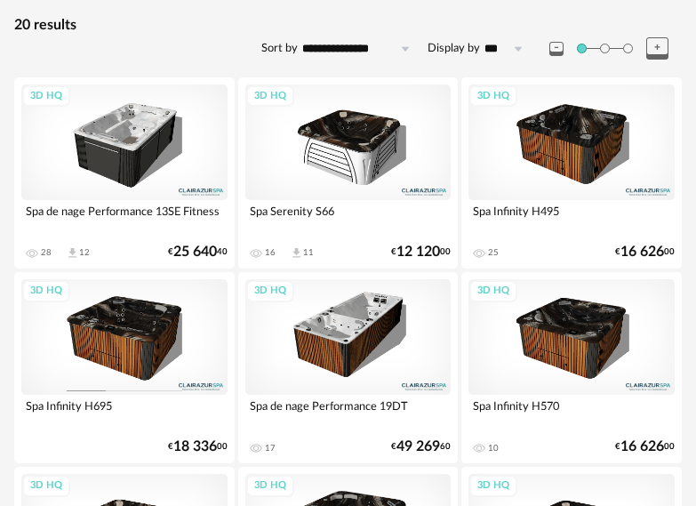
click at [582, 163] on div "3D HQ" at bounding box center [572, 142] width 206 height 116
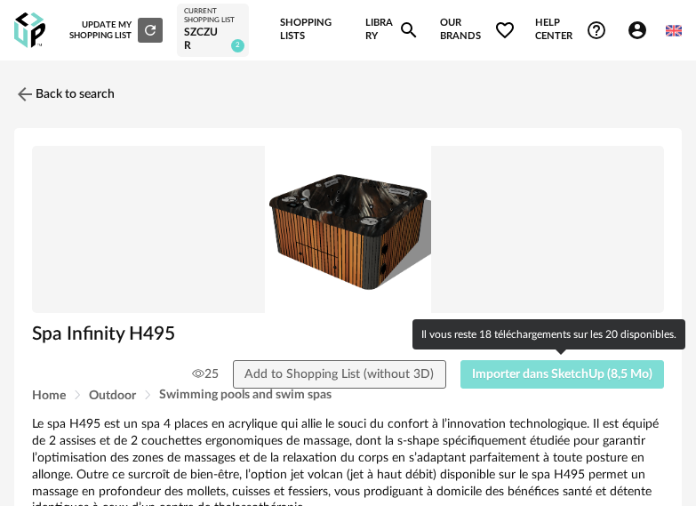
click at [572, 373] on span "Importer dans SketchUp (8,5 Mo)" at bounding box center [562, 374] width 181 height 12
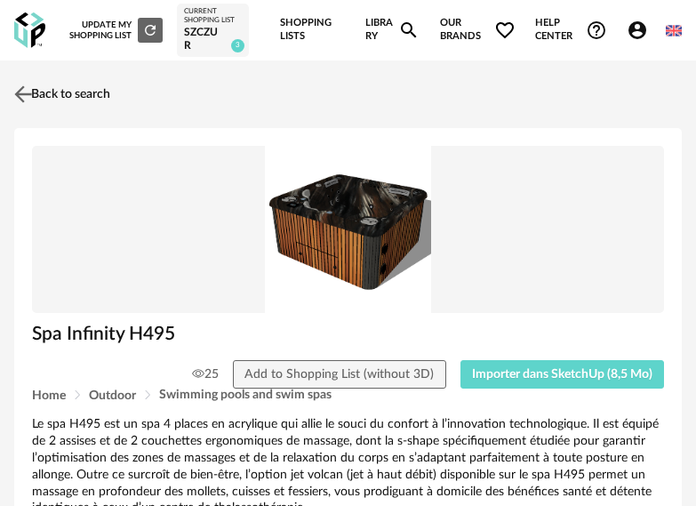
click at [28, 91] on img at bounding box center [24, 95] width 26 height 26
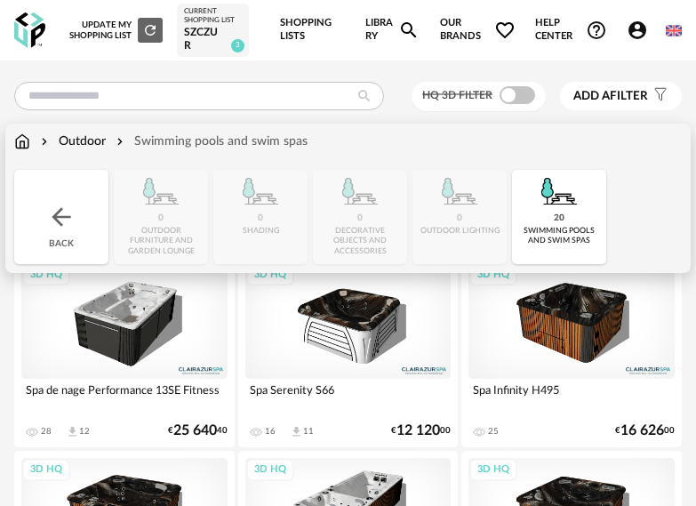
click at [32, 140] on div "Outdoor Swimming pools and swim spas" at bounding box center [160, 141] width 293 height 18
click at [22, 141] on img at bounding box center [22, 141] width 16 height 18
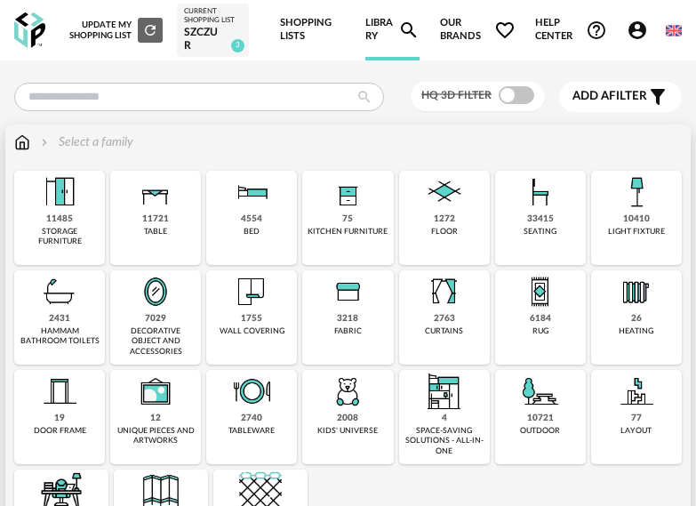
click at [655, 312] on img at bounding box center [636, 291] width 43 height 43
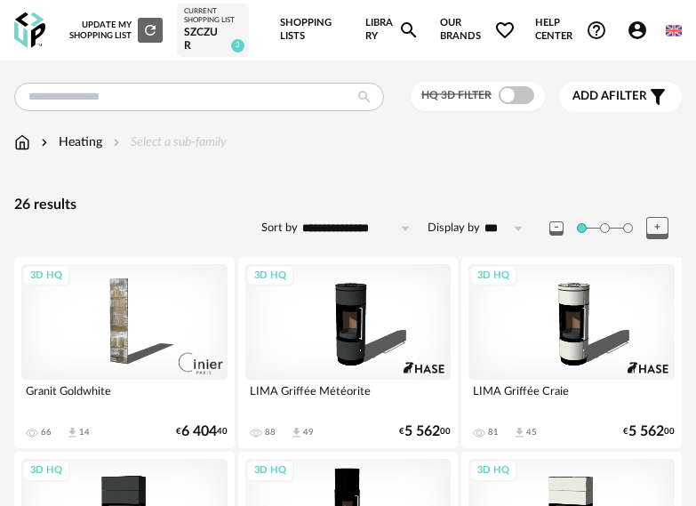
click at [21, 150] on img at bounding box center [22, 142] width 16 height 18
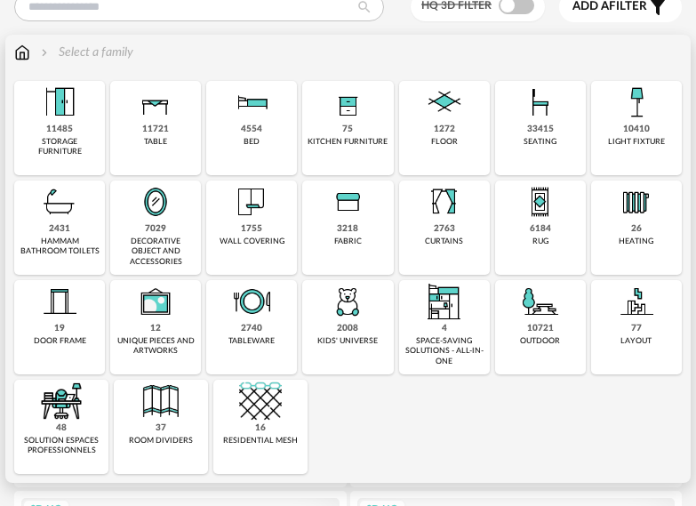
scroll to position [89, 0]
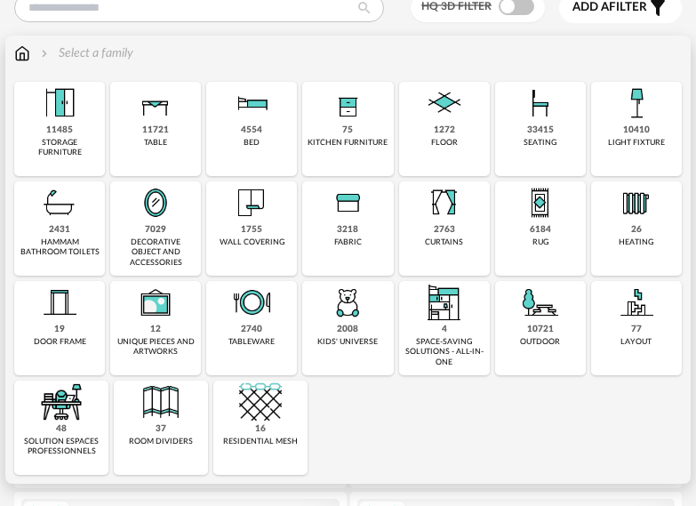
click at [546, 334] on div "10721" at bounding box center [540, 330] width 27 height 12
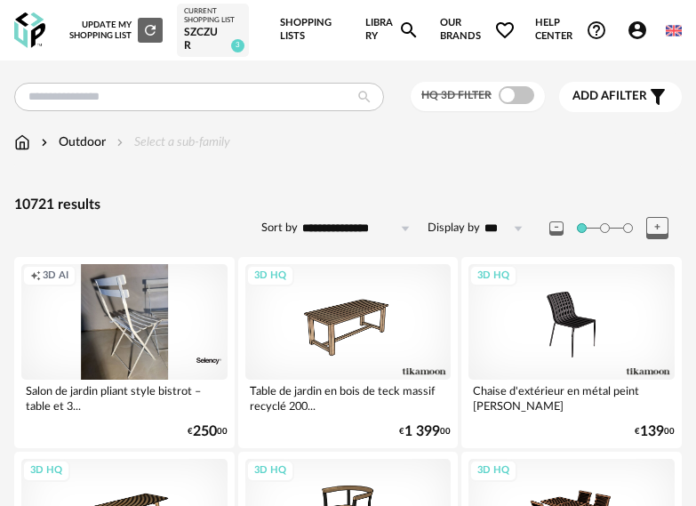
click at [175, 143] on div "Outdoor Select a sub-family" at bounding box center [122, 142] width 216 height 18
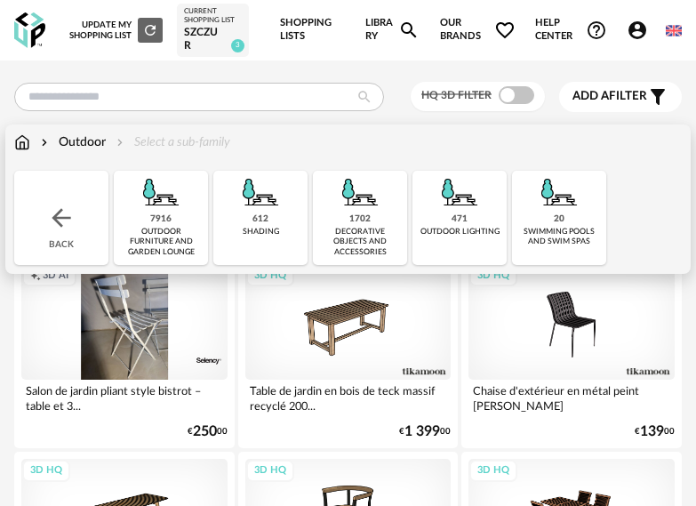
click at [368, 222] on div "1702" at bounding box center [359, 219] width 21 height 12
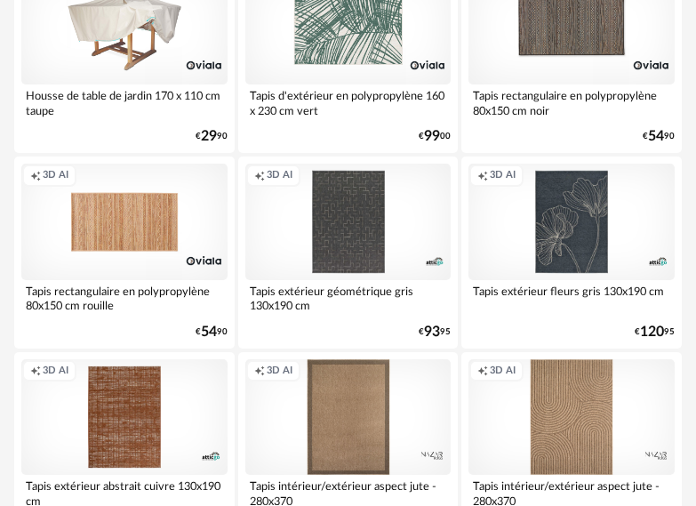
scroll to position [6225, 0]
